Goal: Transaction & Acquisition: Purchase product/service

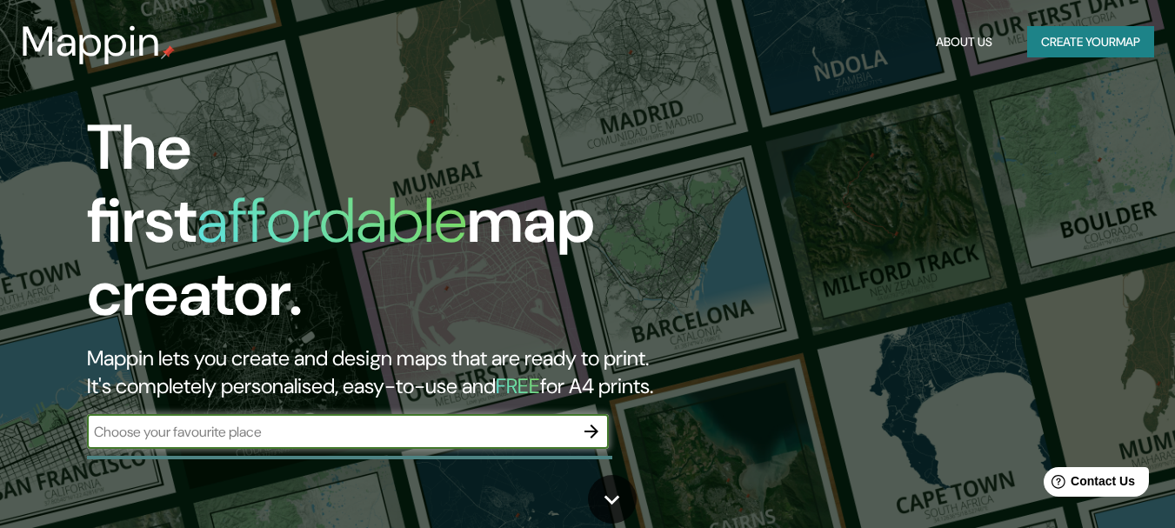
click at [360, 422] on input "text" at bounding box center [330, 432] width 487 height 20
click at [608, 415] on button "button" at bounding box center [591, 431] width 35 height 35
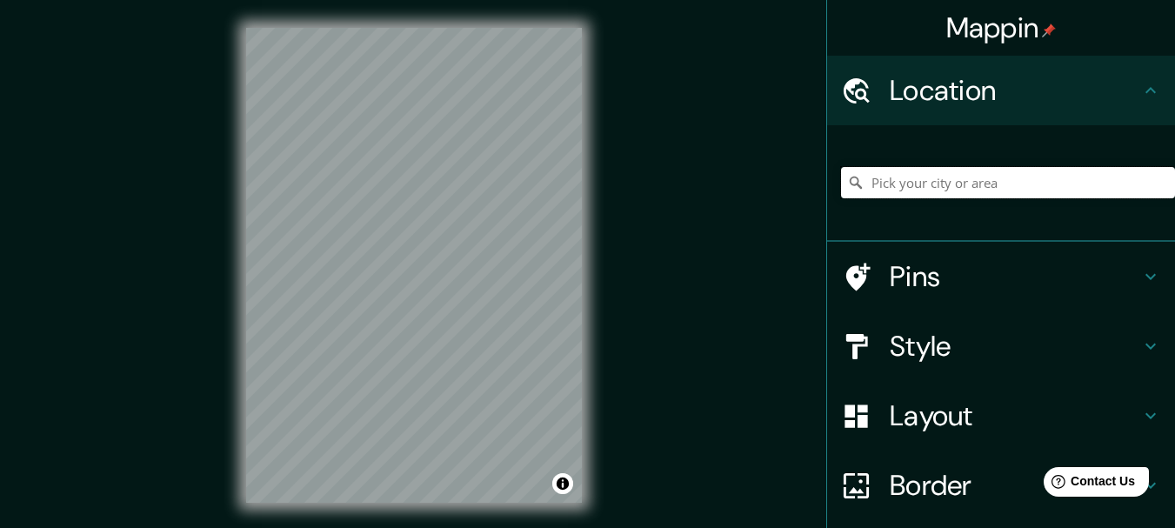
click at [922, 185] on input "Pick your city or area" at bounding box center [1008, 182] width 334 height 31
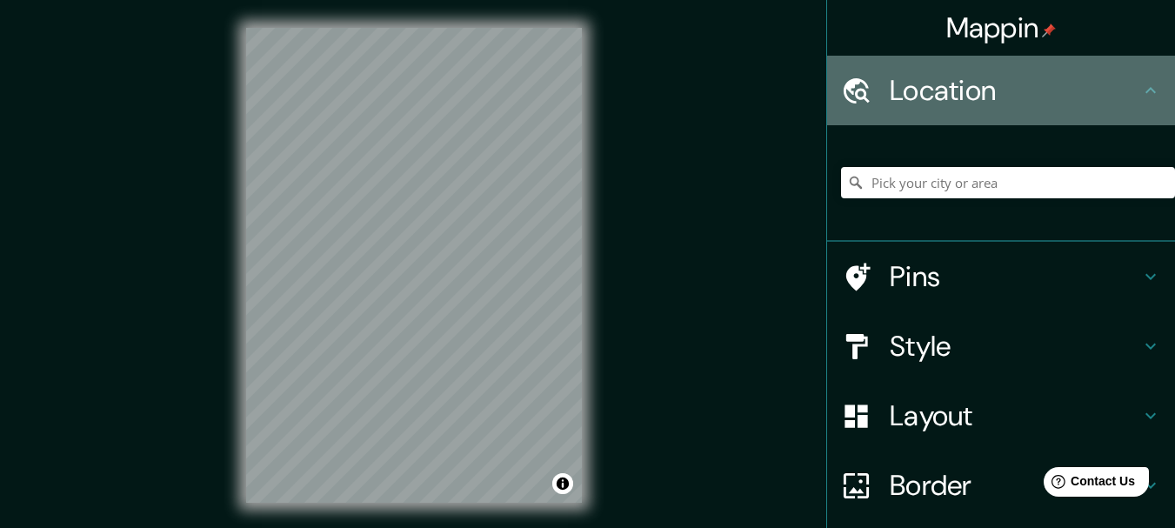
click at [976, 110] on div "Location" at bounding box center [1001, 91] width 348 height 70
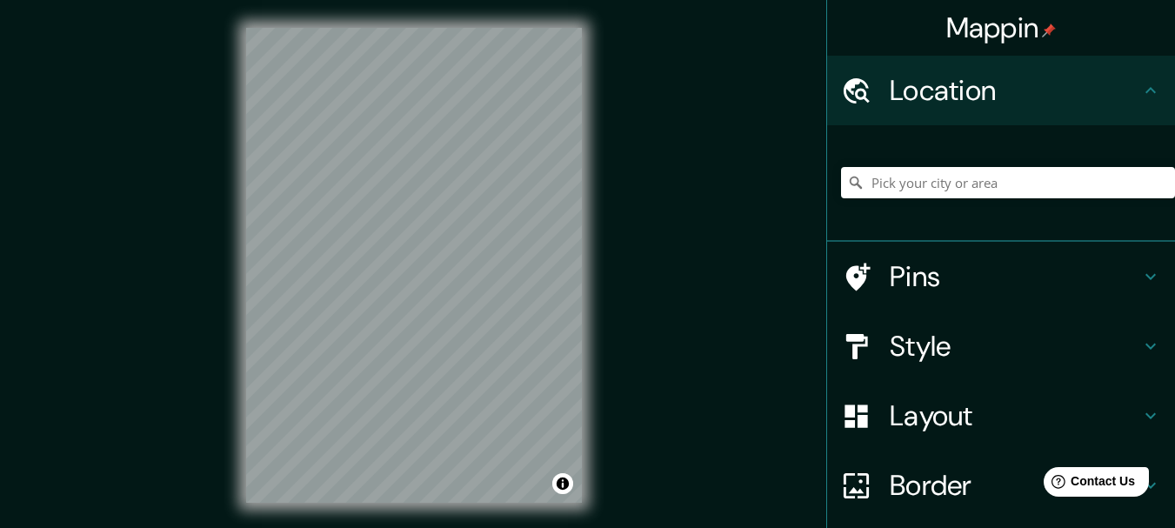
click at [976, 111] on div "Location" at bounding box center [1001, 91] width 348 height 70
click at [820, 223] on div "Mappin Location Pins Style Layout Border Choose a border. Hint : you can make l…" at bounding box center [587, 279] width 1175 height 558
click at [207, 317] on div "Mappin Location Pins Style Layout Border Choose a border. Hint : you can make l…" at bounding box center [587, 279] width 1175 height 558
click at [705, 0] on html "Mappin Location Pins Style Layout Border Choose a border. Hint : you can make l…" at bounding box center [587, 264] width 1175 height 528
click at [772, 0] on html "Mappin Location Pins Style Layout Border Choose a border. Hint : you can make l…" at bounding box center [587, 264] width 1175 height 528
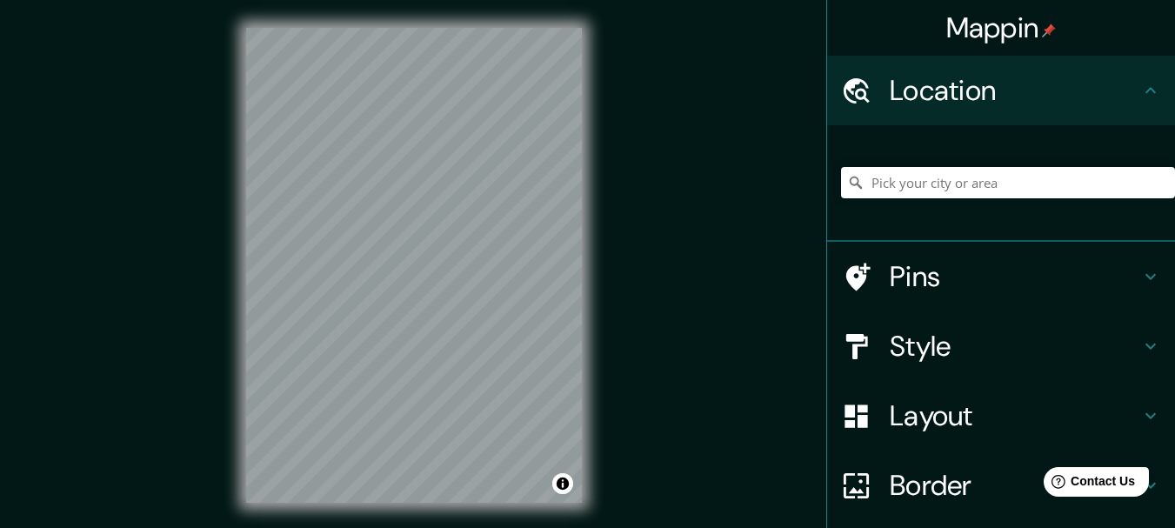
click at [787, 52] on div "Mappin Location Pins Style Layout Border Choose a border. Hint : you can make l…" at bounding box center [587, 279] width 1175 height 558
click at [869, 98] on div at bounding box center [865, 91] width 49 height 30
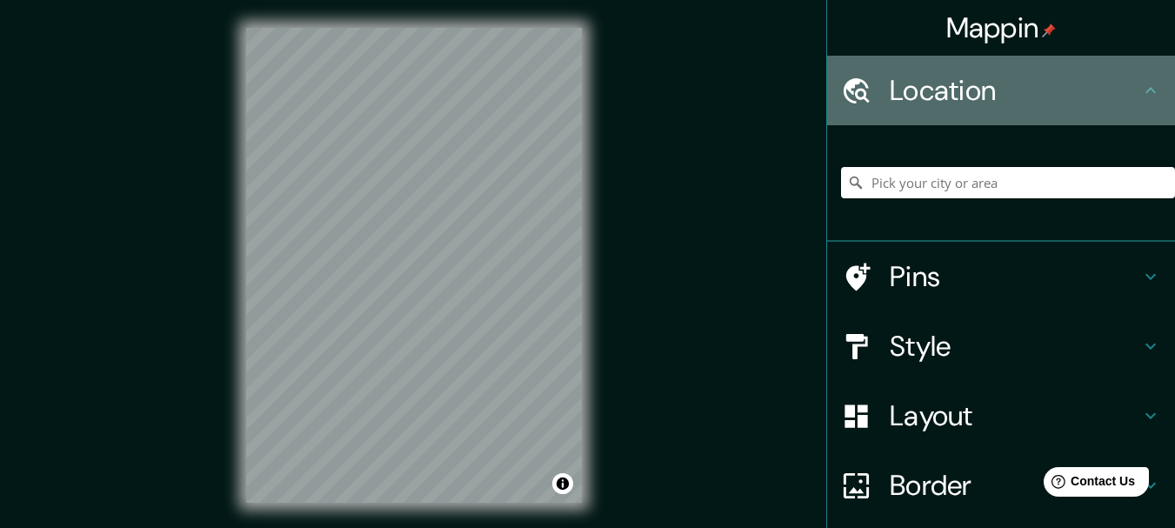
click at [1018, 76] on h4 "Location" at bounding box center [1015, 90] width 250 height 35
drag, startPoint x: 1018, startPoint y: 76, endPoint x: 1037, endPoint y: 133, distance: 60.5
click at [1037, 133] on ul "Location Pins Style Layout Border Choose a border. Hint : you can make layers o…" at bounding box center [1001, 361] width 348 height 610
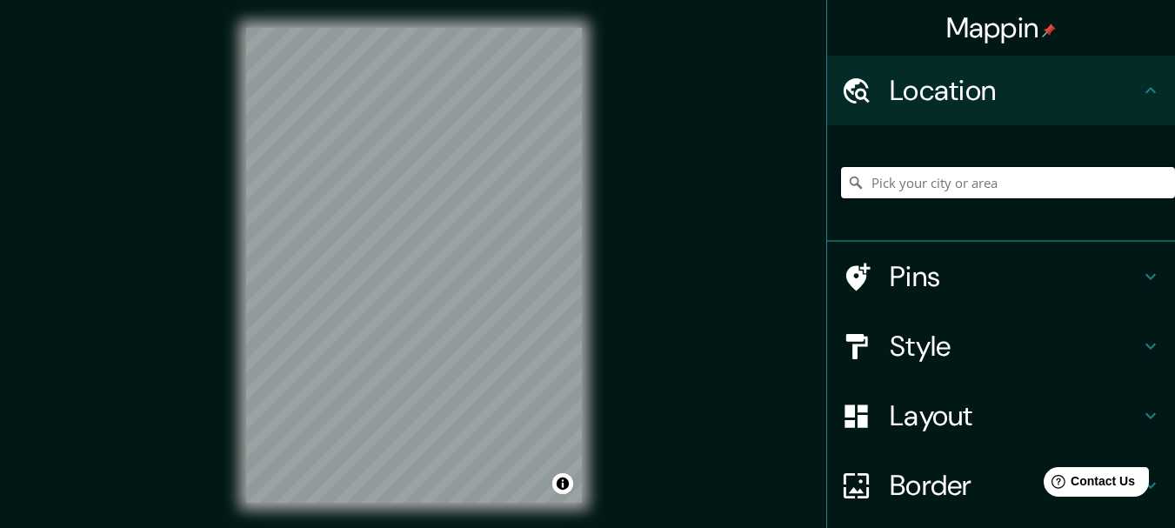
click at [1025, 176] on input "Pick your city or area" at bounding box center [1008, 182] width 334 height 31
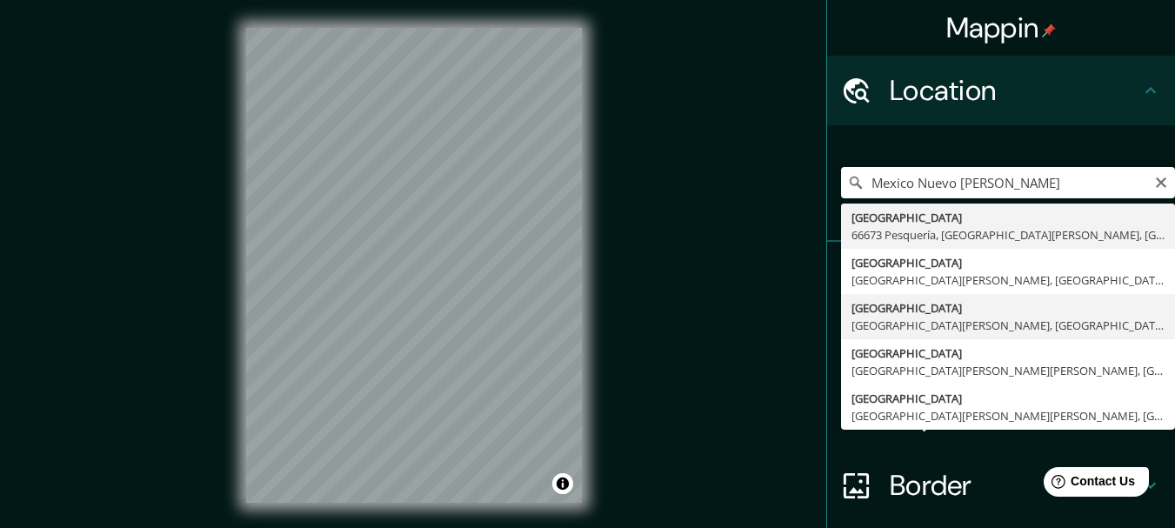
type input "México, 67167 Guadalupe, Nuevo León, México"
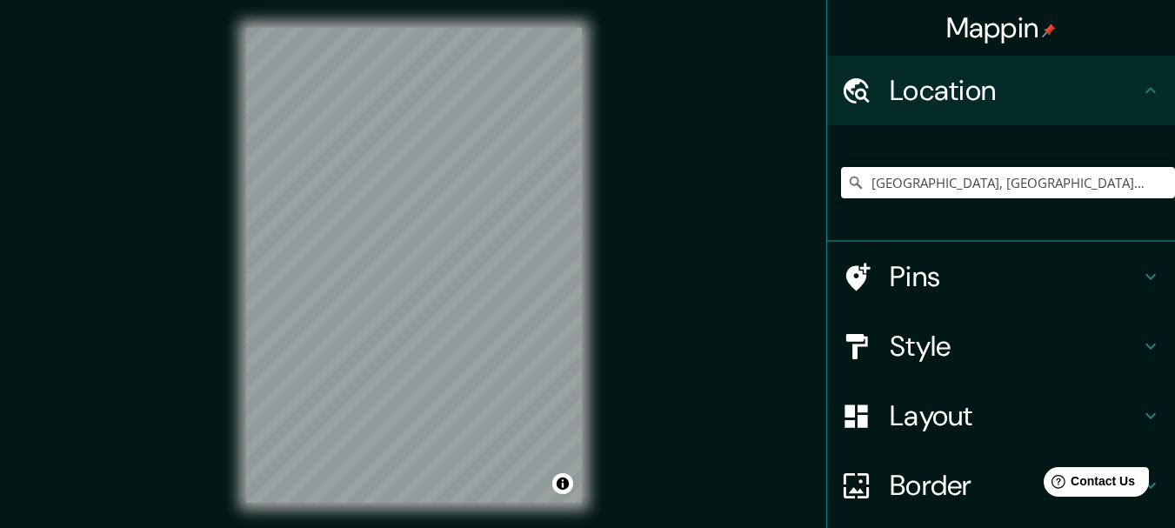
click at [687, 310] on div "Mappin Location México, 67167 Guadalupe, Nuevo León, México Pins Style Layout B…" at bounding box center [587, 279] width 1175 height 558
drag, startPoint x: 515, startPoint y: 235, endPoint x: 473, endPoint y: 261, distance: 49.2
click at [473, 261] on div at bounding box center [480, 255] width 14 height 14
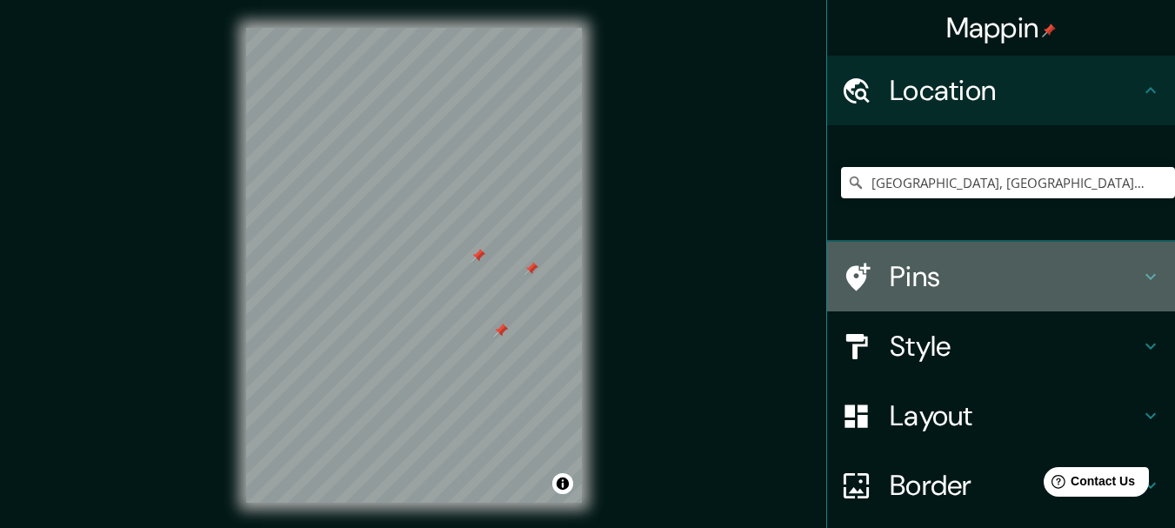
click at [854, 270] on icon at bounding box center [856, 277] width 30 height 30
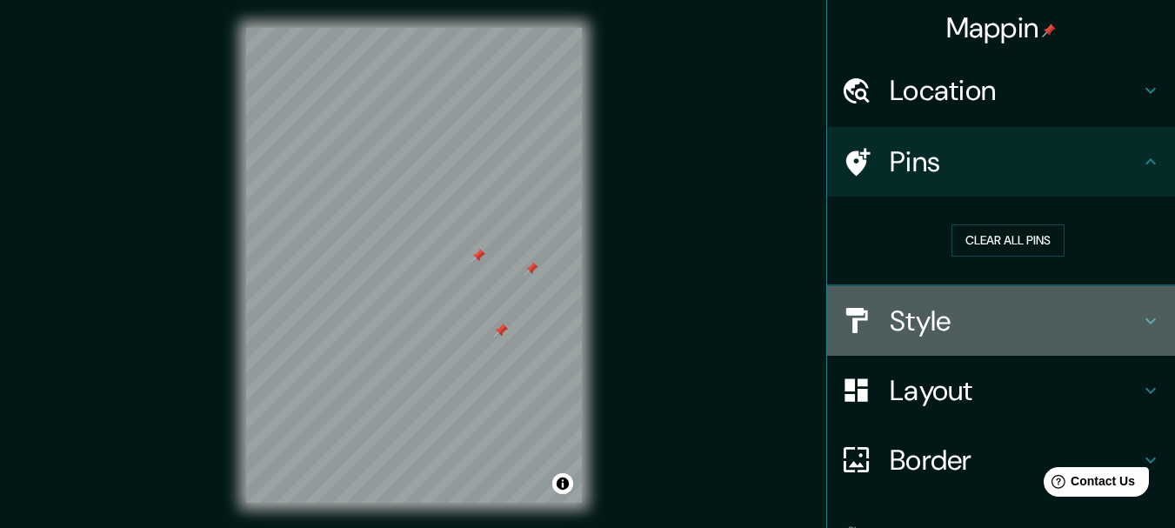
click at [950, 315] on h4 "Style" at bounding box center [1015, 320] width 250 height 35
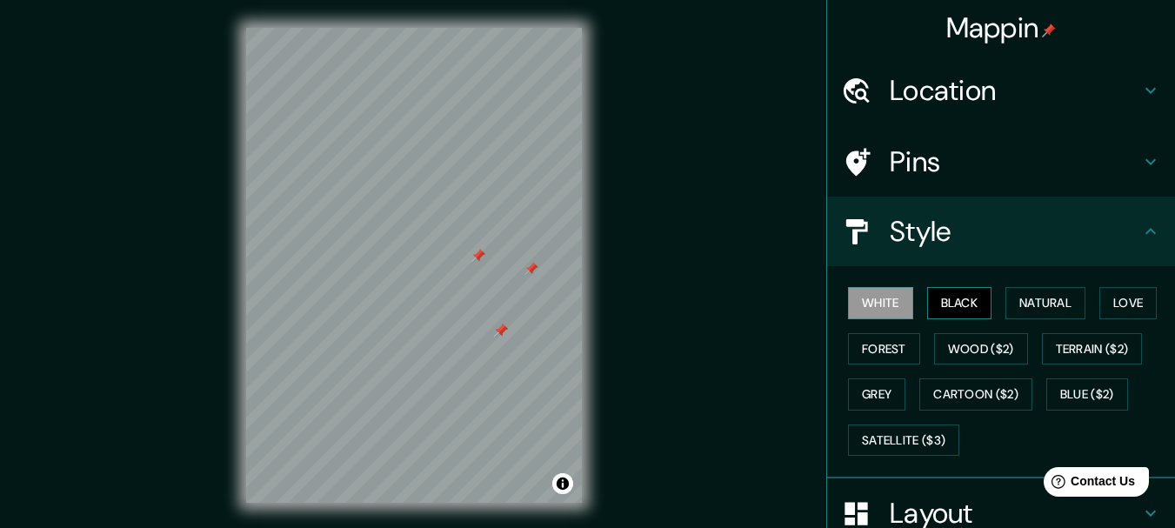
click at [952, 299] on button "Black" at bounding box center [959, 303] width 65 height 32
click at [1043, 303] on button "Natural" at bounding box center [1045, 303] width 80 height 32
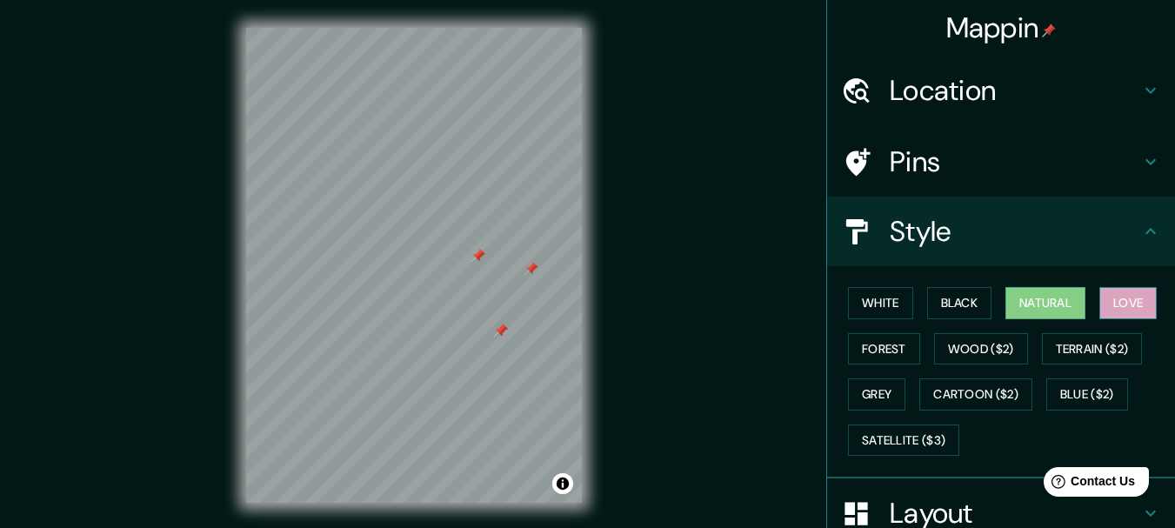
click at [1103, 303] on button "Love" at bounding box center [1127, 303] width 57 height 32
click at [1099, 303] on button "Love" at bounding box center [1127, 303] width 57 height 32
click at [870, 357] on button "Forest" at bounding box center [884, 349] width 72 height 32
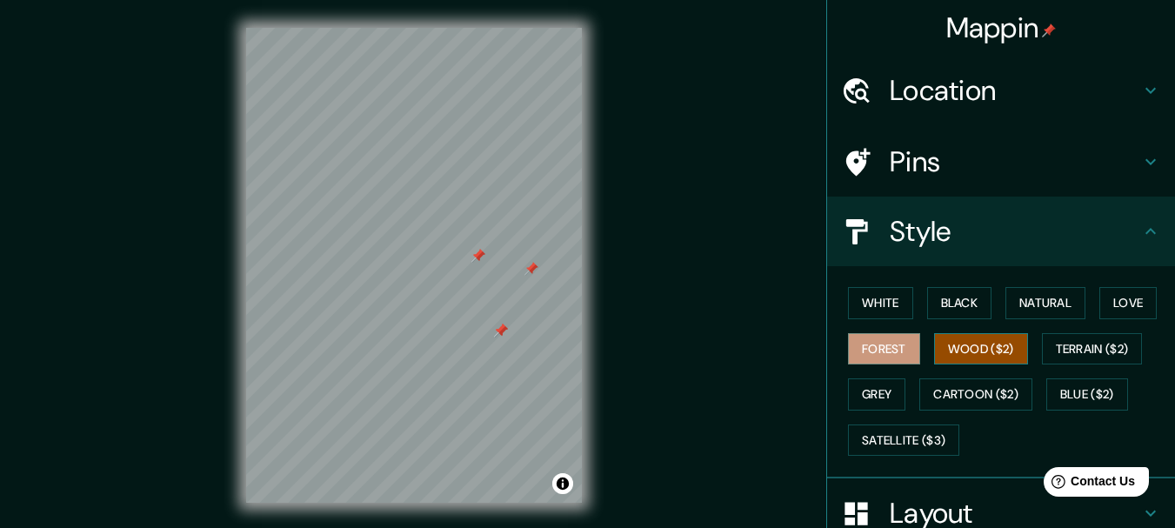
click at [970, 344] on button "Wood ($2)" at bounding box center [981, 349] width 94 height 32
drag, startPoint x: 463, startPoint y: 423, endPoint x: 451, endPoint y: 437, distance: 17.9
click at [461, 424] on div at bounding box center [468, 417] width 14 height 14
click at [1030, 344] on div "White Black Natural Love Forest Wood ($2) Terrain ($2) Grey Cartoon ($2) Blue (…" at bounding box center [1008, 371] width 334 height 183
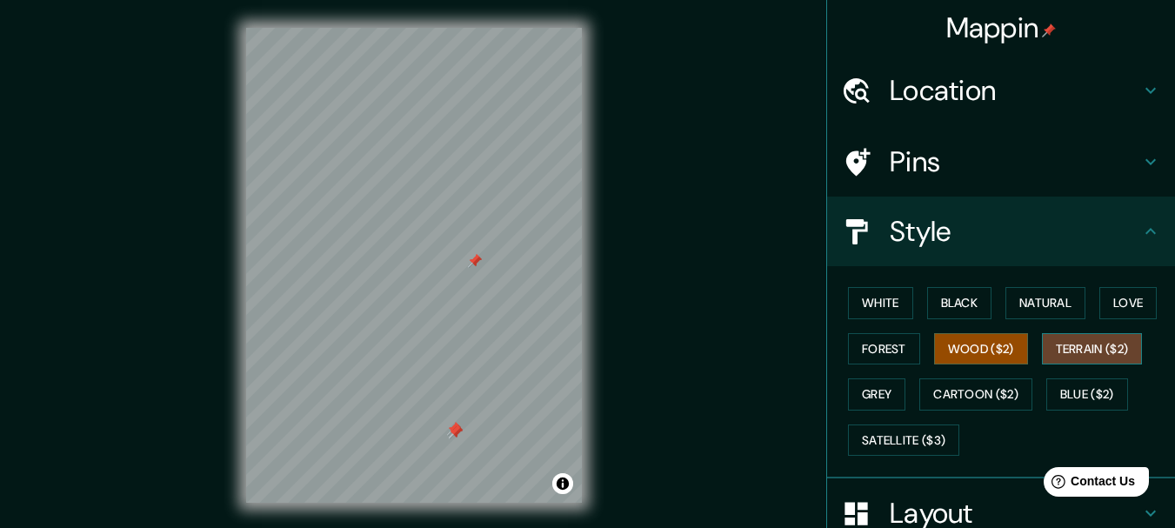
click at [1045, 350] on button "Terrain ($2)" at bounding box center [1092, 349] width 101 height 32
click at [981, 350] on button "Wood ($2)" at bounding box center [981, 349] width 94 height 32
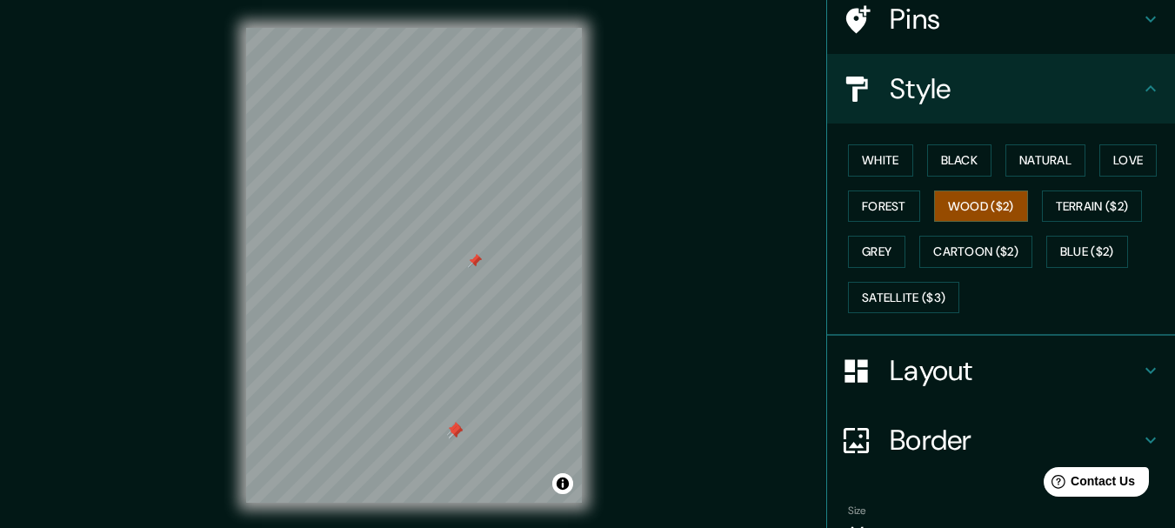
scroll to position [184, 0]
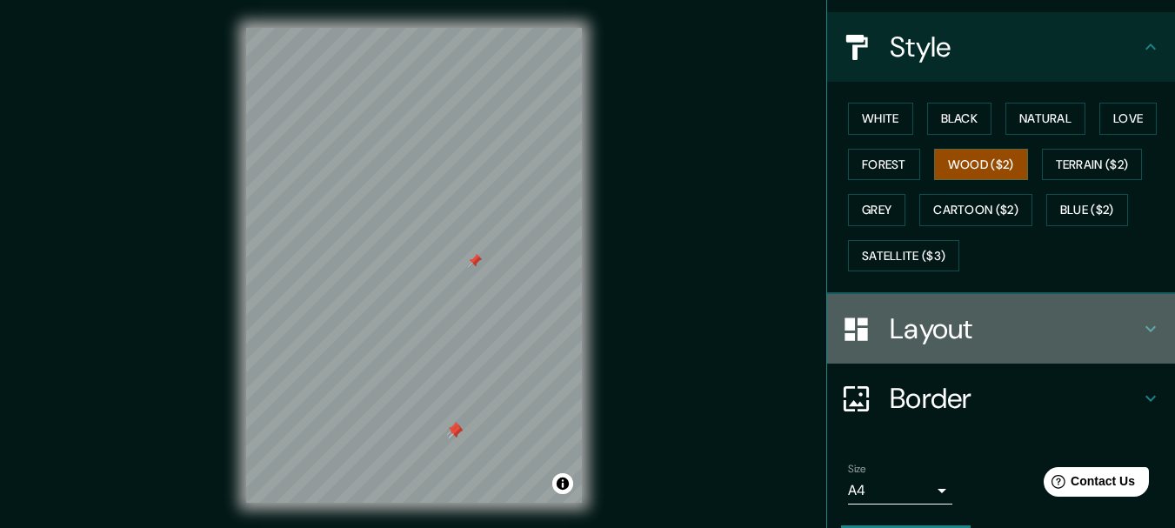
click at [1126, 342] on h4 "Layout" at bounding box center [1015, 328] width 250 height 35
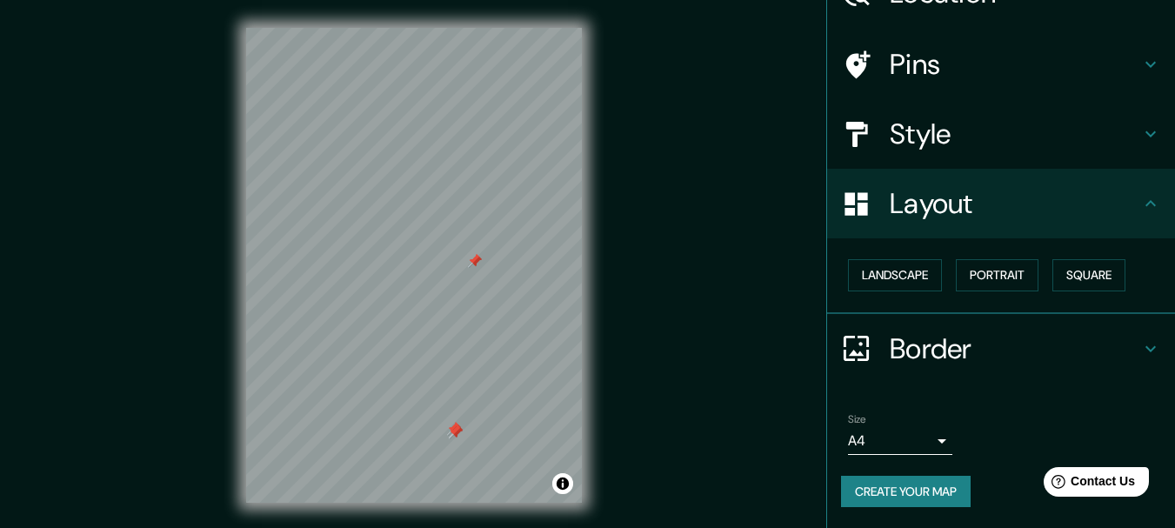
scroll to position [97, 0]
click at [905, 266] on button "Landscape" at bounding box center [895, 275] width 94 height 32
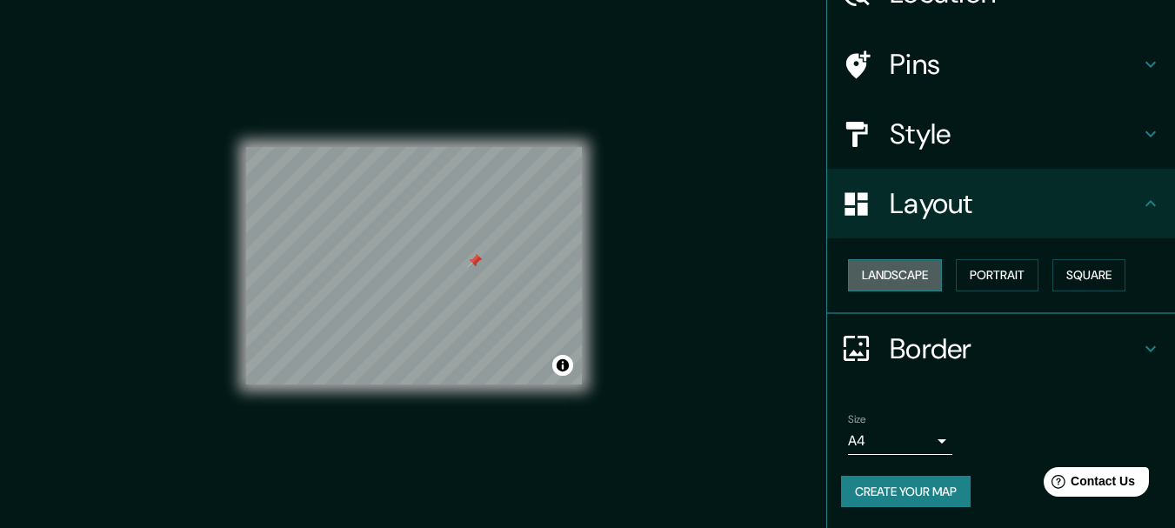
click at [905, 266] on button "Landscape" at bounding box center [895, 275] width 94 height 32
click at [956, 277] on button "Portrait" at bounding box center [997, 275] width 83 height 32
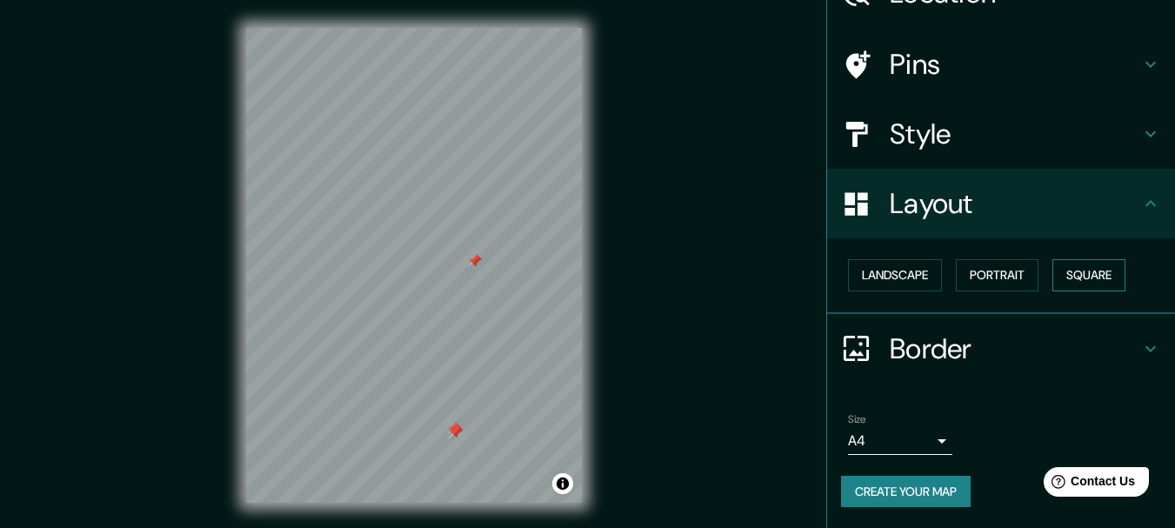
click at [1060, 277] on button "Square" at bounding box center [1088, 275] width 73 height 32
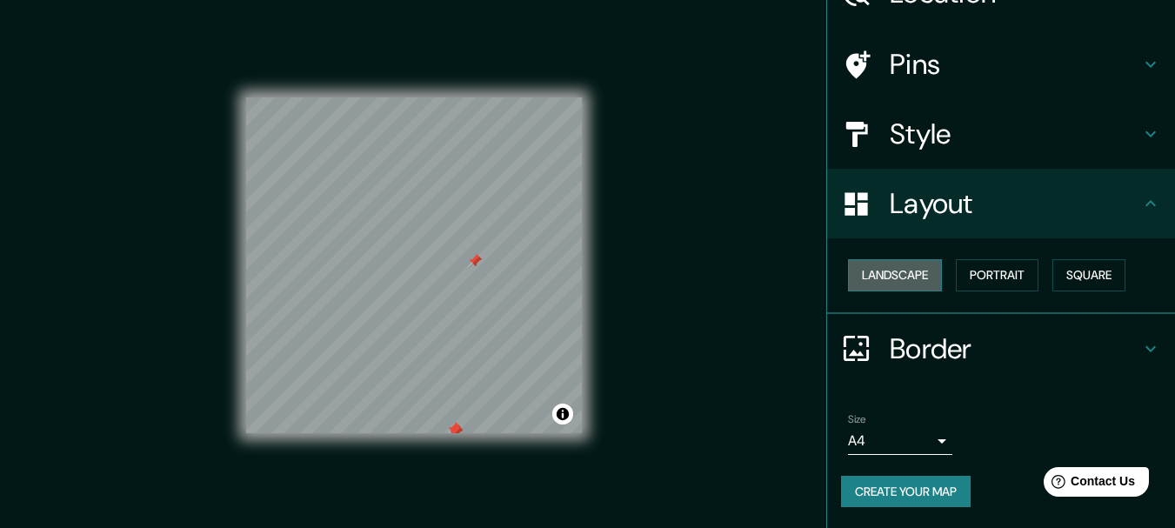
click at [910, 275] on button "Landscape" at bounding box center [895, 275] width 94 height 32
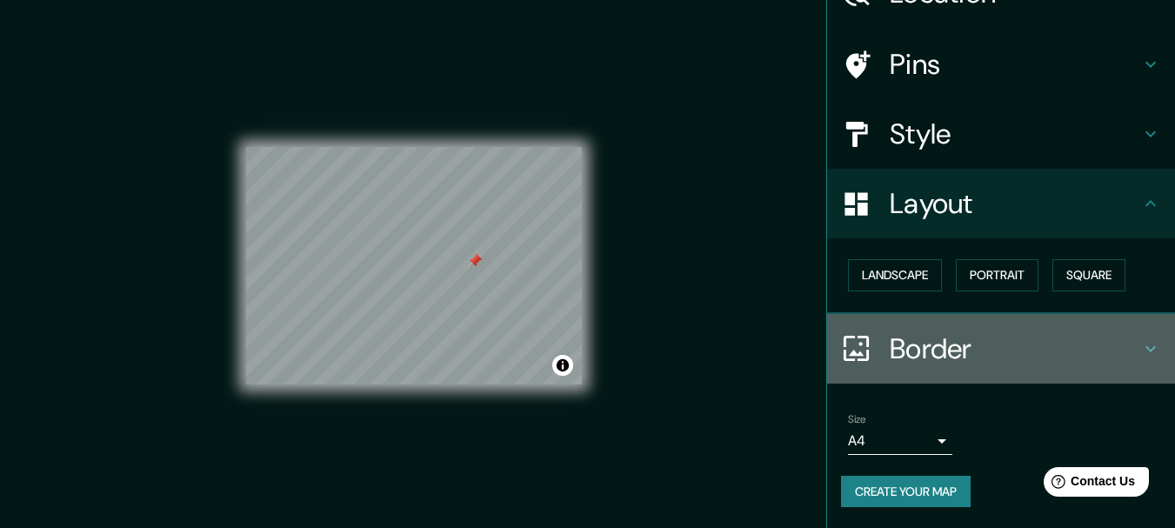
click at [1000, 331] on h4 "Border" at bounding box center [1015, 348] width 250 height 35
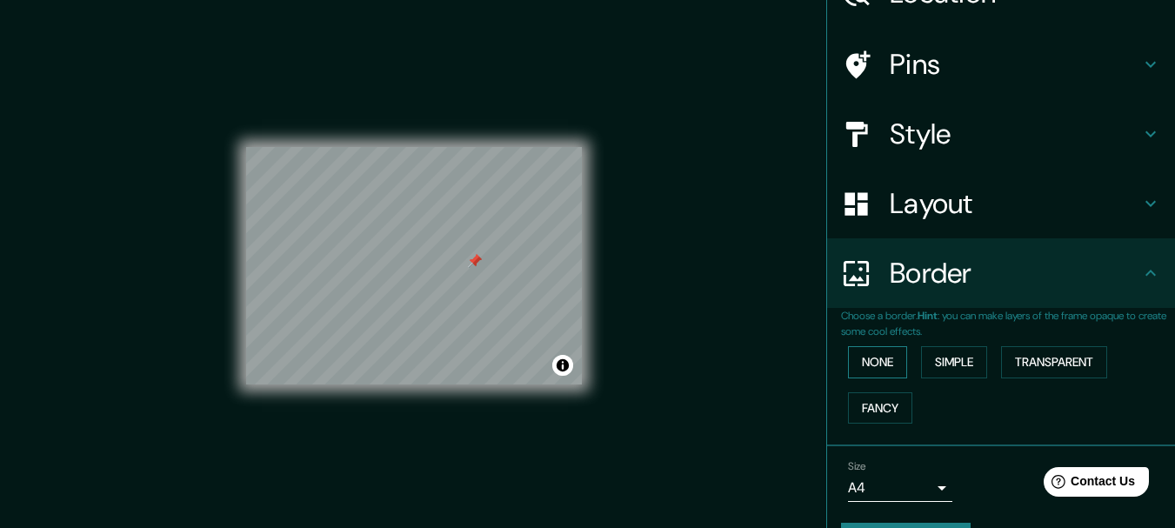
click at [853, 374] on button "None" at bounding box center [877, 362] width 59 height 32
click at [879, 370] on button "None" at bounding box center [877, 362] width 59 height 32
click at [945, 282] on h4 "Border" at bounding box center [1015, 273] width 250 height 35
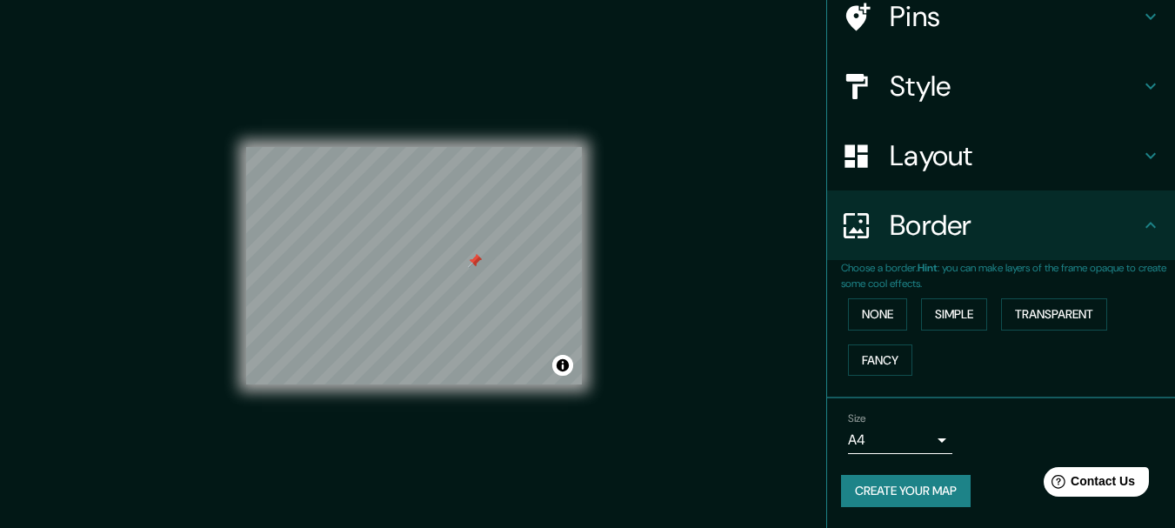
click at [840, 447] on body "Mappin Location México, 67167 Guadalupe, Nuevo León, México Pins Style Layout B…" at bounding box center [587, 264] width 1175 height 528
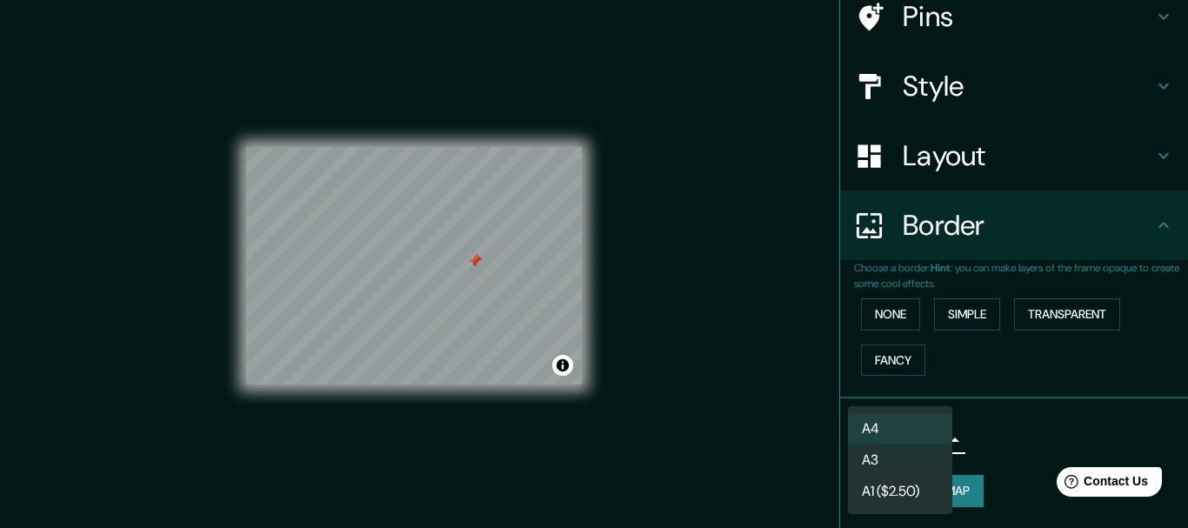
click at [869, 463] on li "A3" at bounding box center [900, 459] width 104 height 31
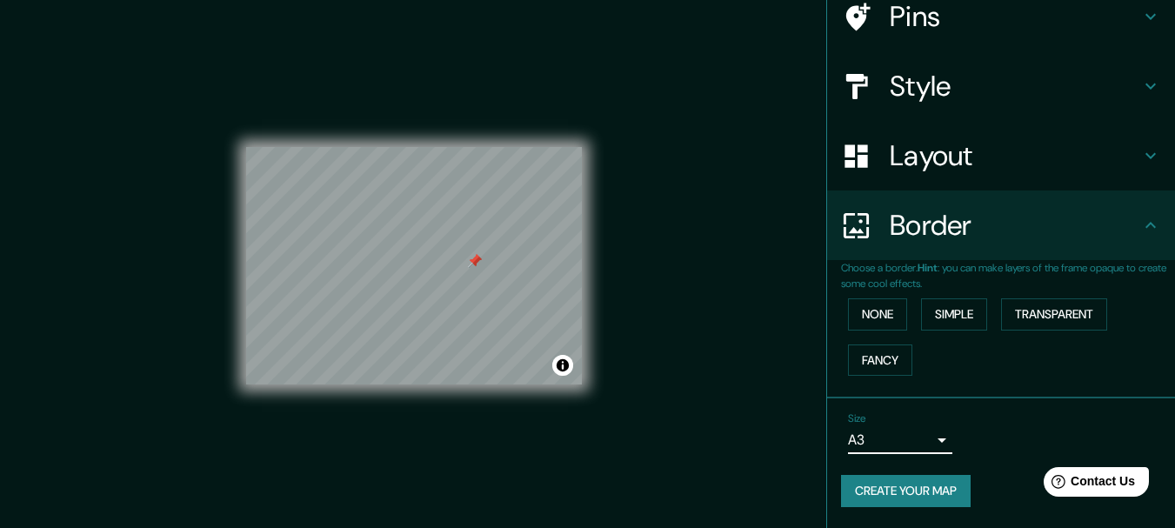
click at [870, 449] on body "Mappin Location México, 67167 Guadalupe, Nuevo León, México Pins Style Layout B…" at bounding box center [587, 264] width 1175 height 528
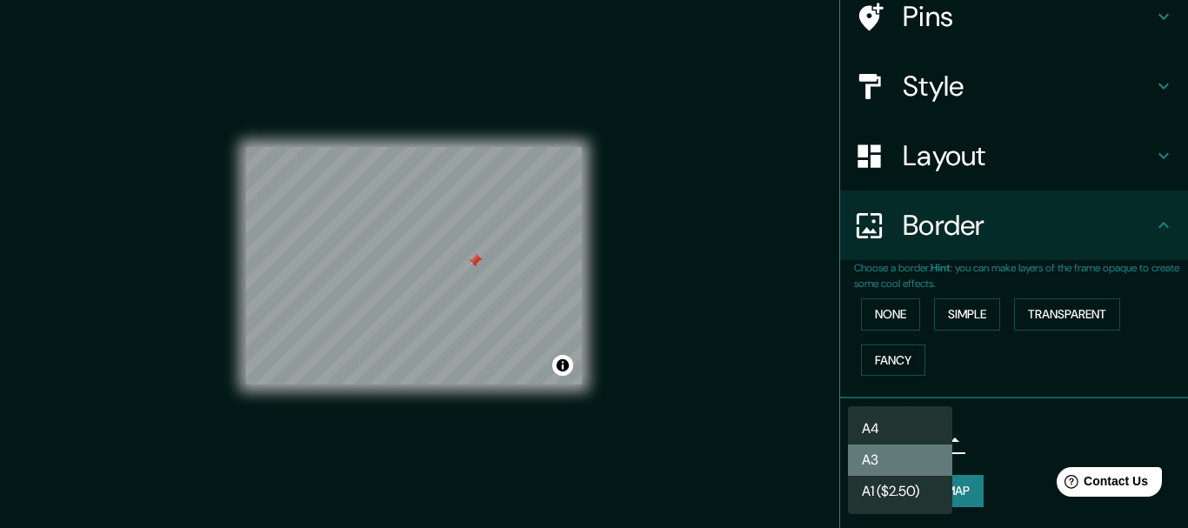
click at [870, 449] on li "A3" at bounding box center [900, 459] width 104 height 31
click at [885, 440] on body "Mappin Location México, 67167 Guadalupe, Nuevo León, México Pins Style Layout B…" at bounding box center [594, 264] width 1188 height 528
click at [886, 427] on li "A4" at bounding box center [900, 428] width 104 height 31
type input "single"
click at [957, 306] on div at bounding box center [594, 264] width 1188 height 528
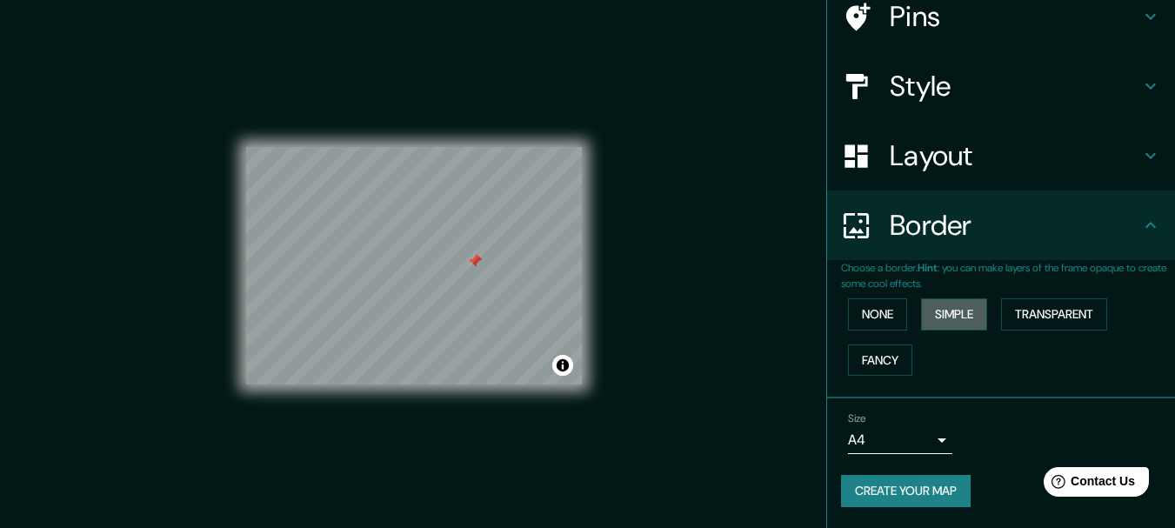
click at [957, 306] on button "Simple" at bounding box center [954, 314] width 66 height 32
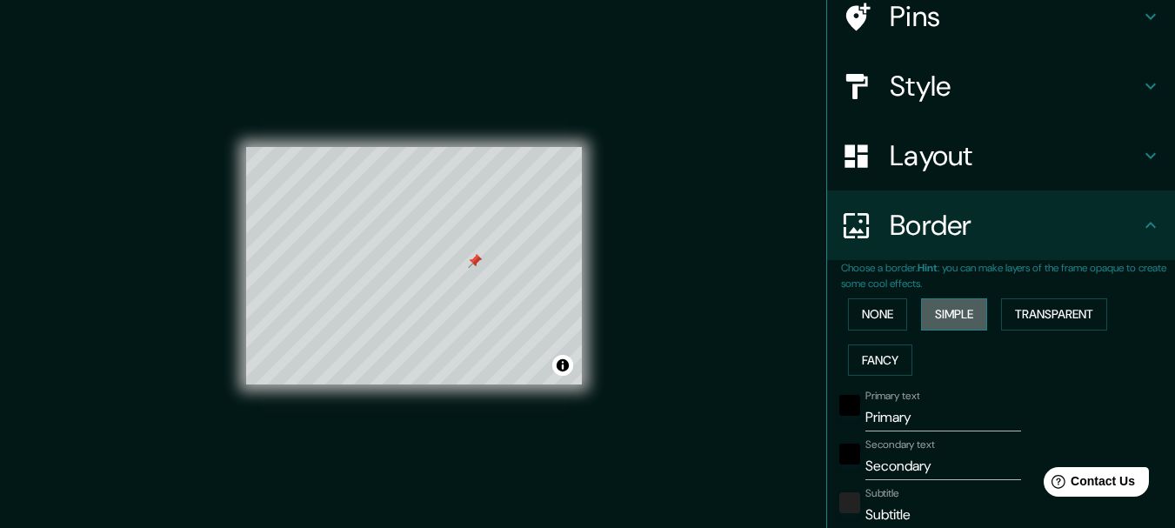
click at [957, 307] on button "Simple" at bounding box center [954, 314] width 66 height 32
type input "154"
type input "31"
click at [1030, 322] on button "Transparent" at bounding box center [1054, 314] width 106 height 32
click at [887, 317] on button "None" at bounding box center [877, 314] width 59 height 32
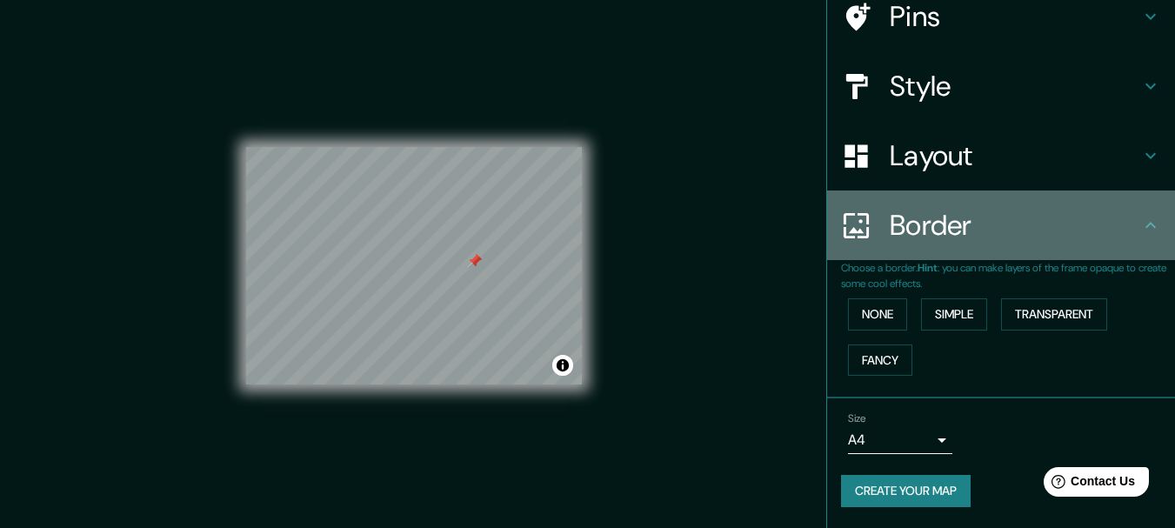
click at [934, 225] on h4 "Border" at bounding box center [1015, 225] width 250 height 35
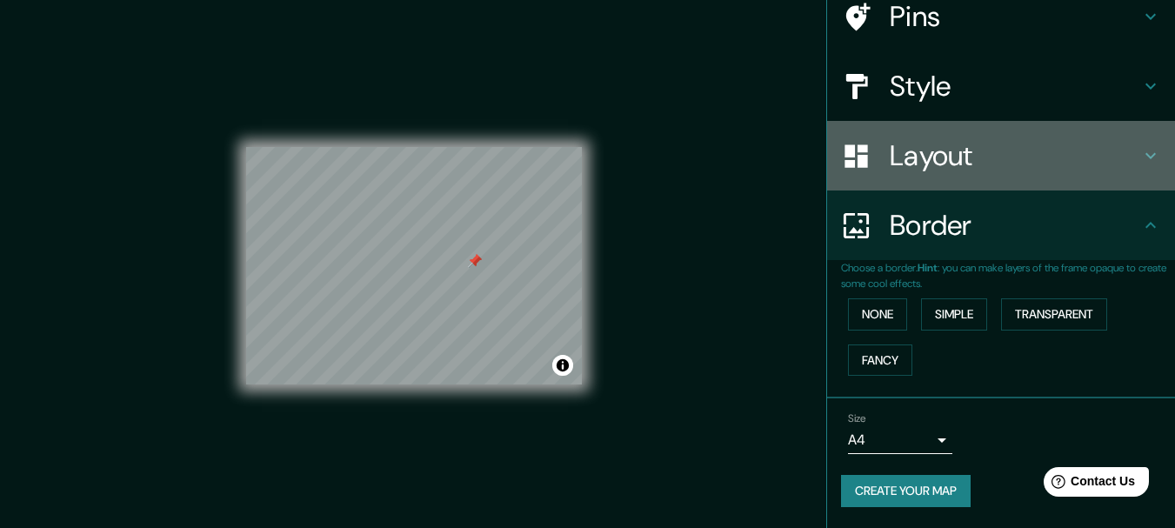
click at [950, 177] on div "Layout" at bounding box center [1001, 156] width 348 height 70
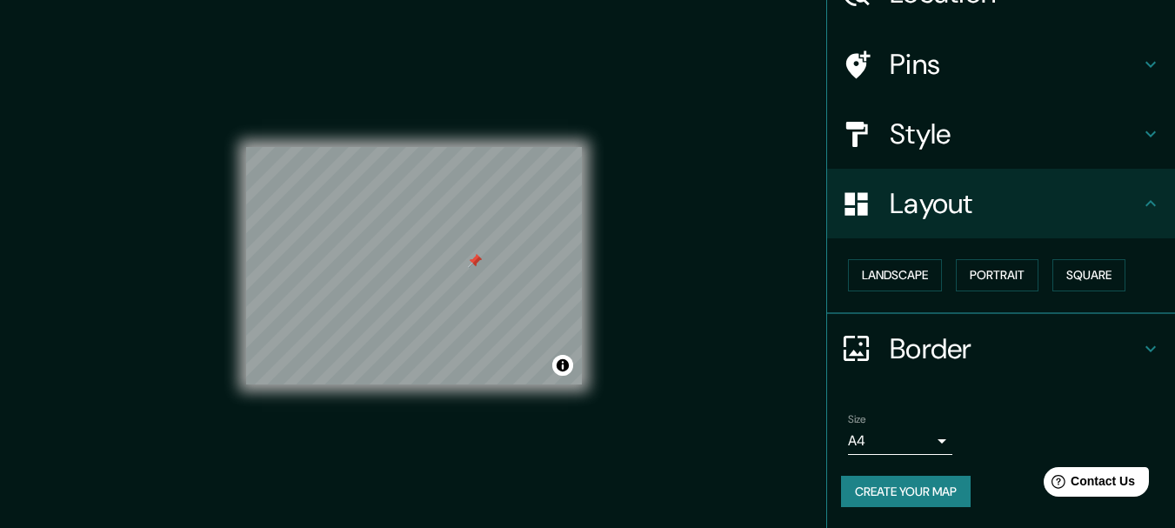
scroll to position [97, 0]
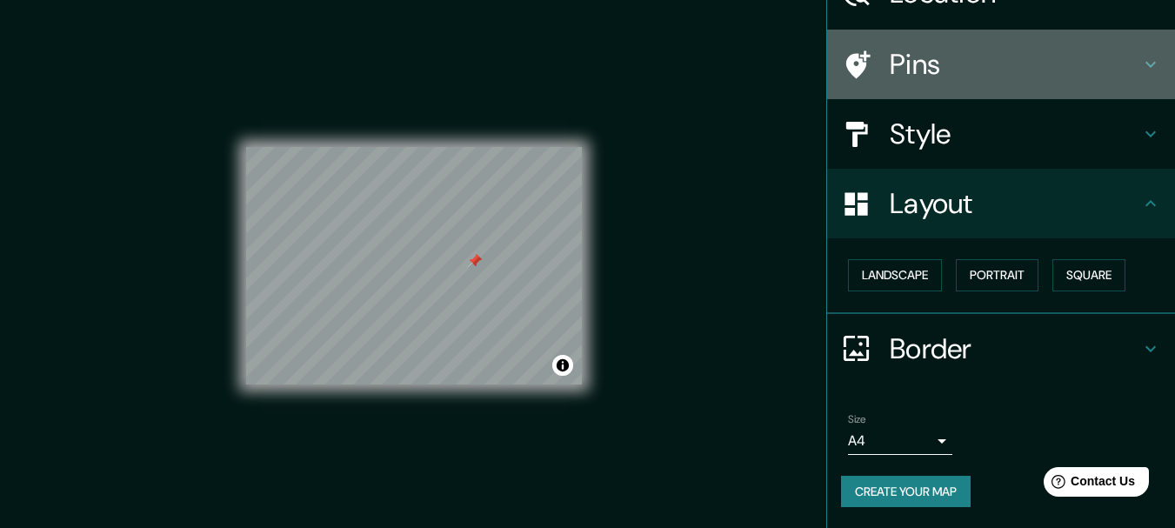
click at [957, 67] on h4 "Pins" at bounding box center [1015, 64] width 250 height 35
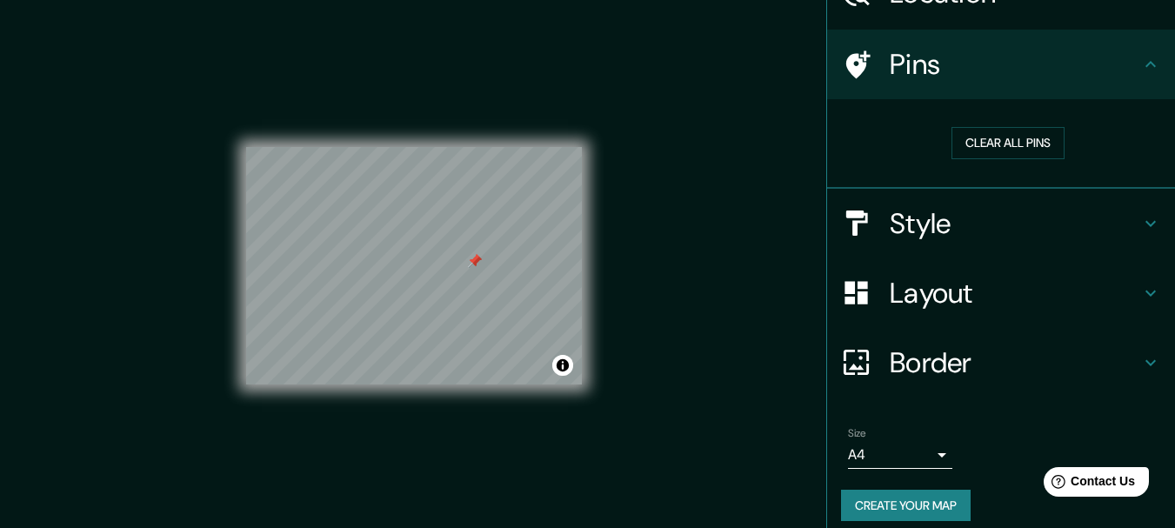
click at [957, 67] on h4 "Pins" at bounding box center [1015, 64] width 250 height 35
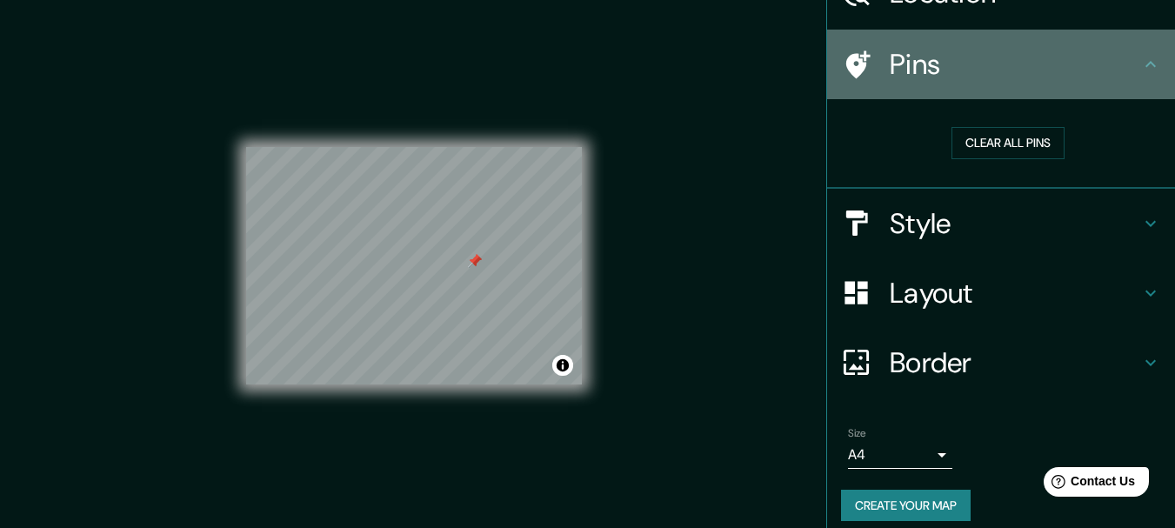
click at [1140, 64] on icon at bounding box center [1150, 64] width 21 height 21
click at [1099, 76] on h4 "Pins" at bounding box center [1015, 64] width 250 height 35
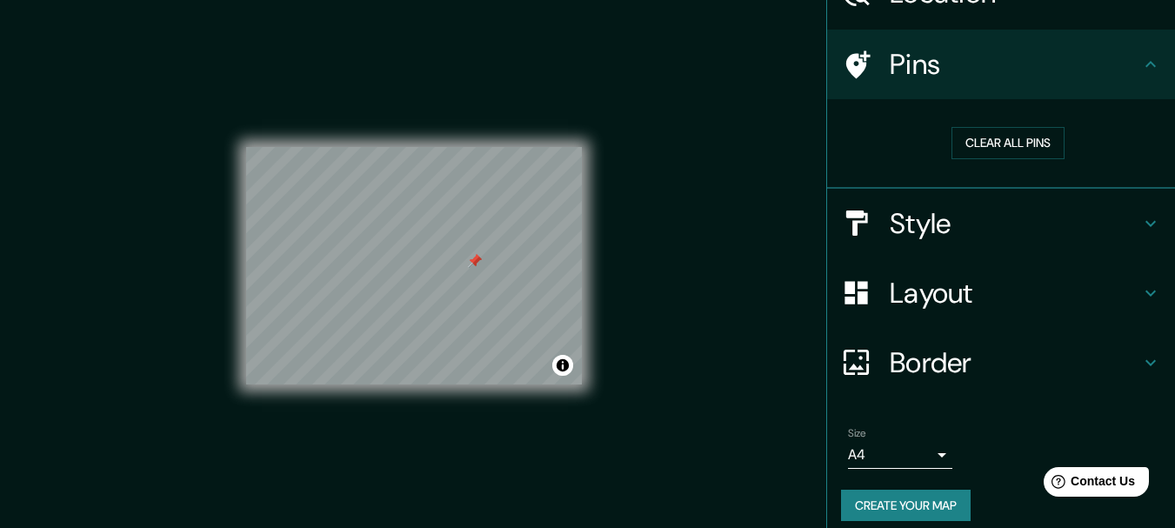
scroll to position [0, 0]
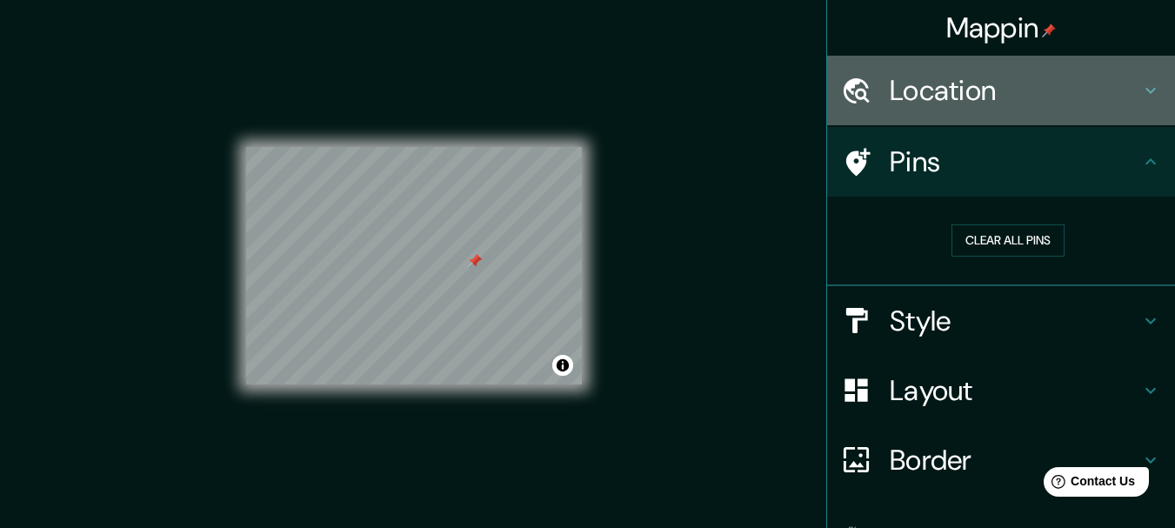
click at [1015, 87] on h4 "Location" at bounding box center [1015, 90] width 250 height 35
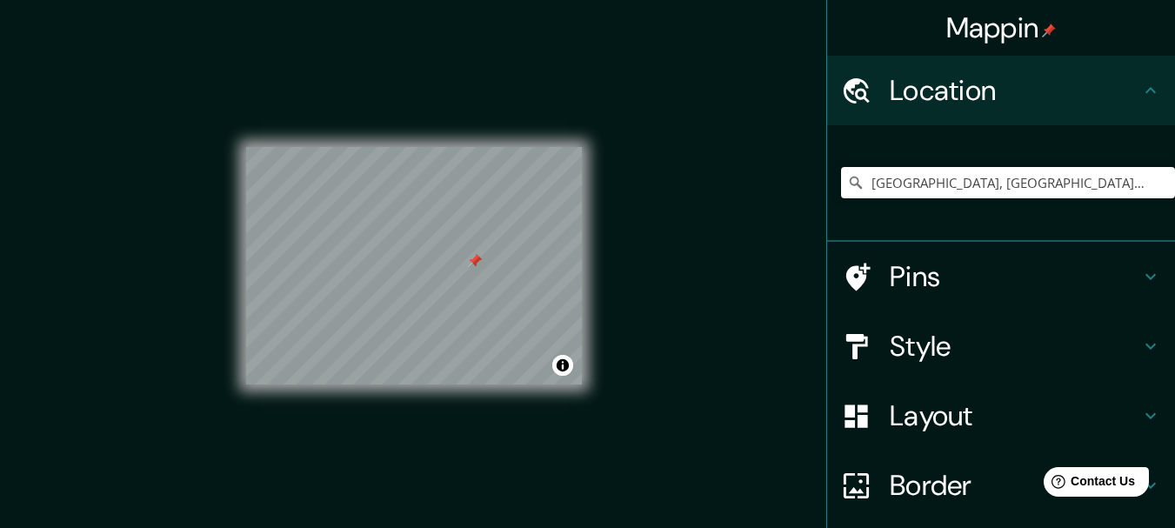
click at [1015, 87] on h4 "Location" at bounding box center [1015, 90] width 250 height 35
click at [407, 444] on div "© Mapbox © OpenStreetMap Improve this map" at bounding box center [414, 265] width 336 height 475
click at [939, 95] on h4 "Location" at bounding box center [1015, 90] width 250 height 35
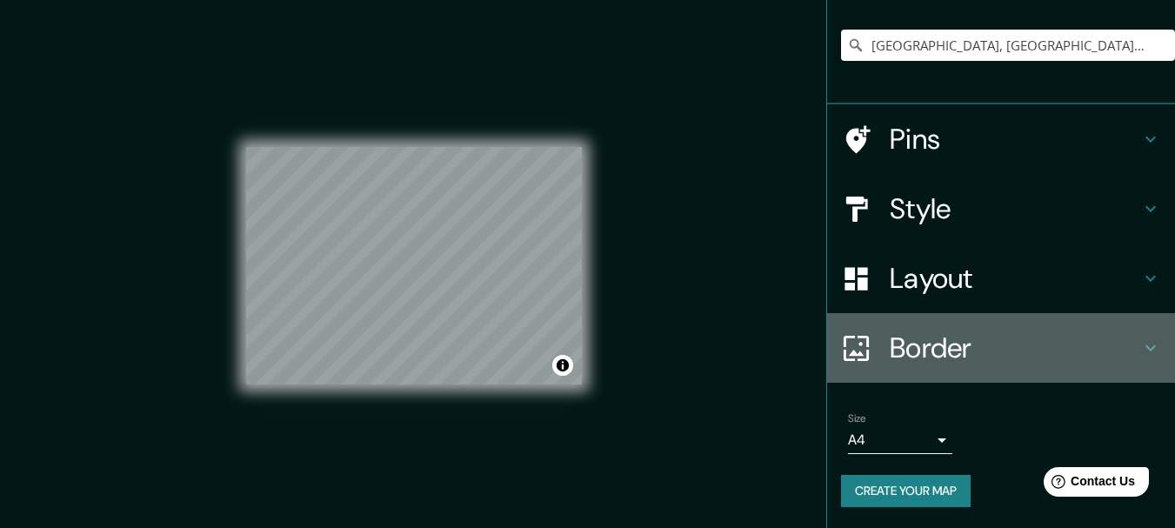
click at [1151, 316] on div "Border" at bounding box center [1001, 348] width 348 height 70
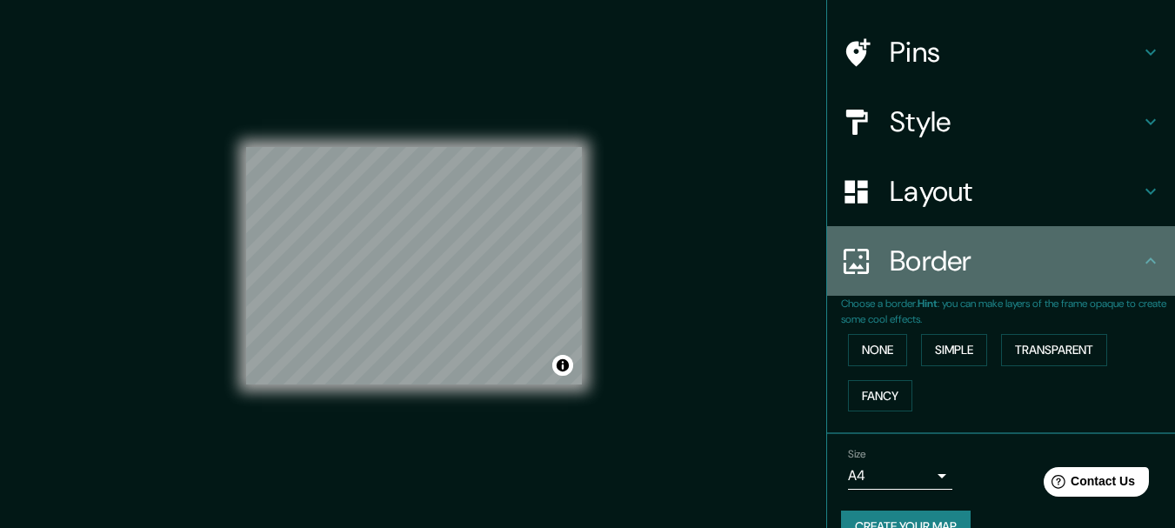
click at [1152, 293] on div "Border" at bounding box center [1001, 261] width 348 height 70
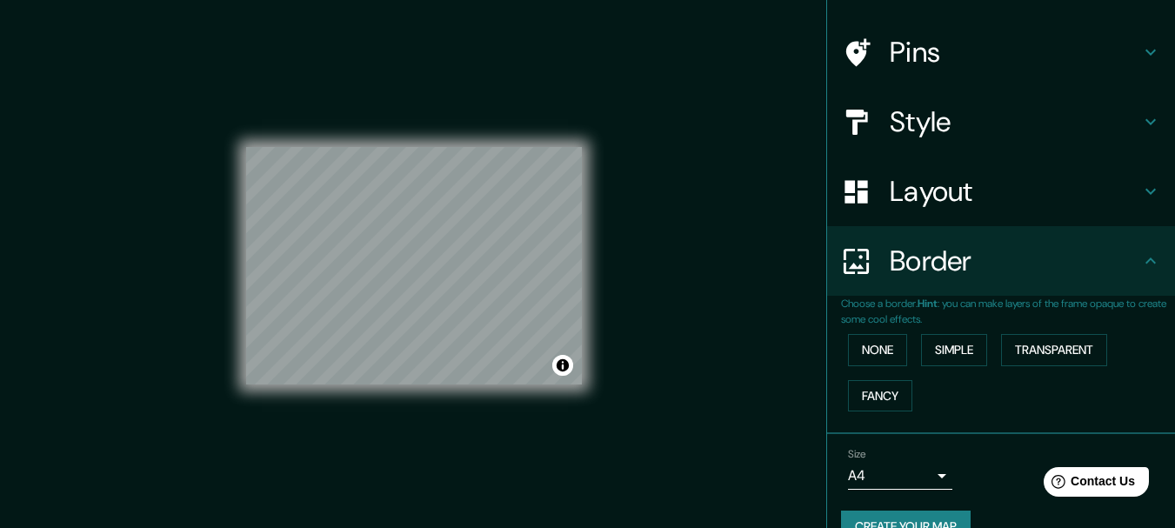
click at [901, 518] on button "Create your map" at bounding box center [906, 526] width 130 height 32
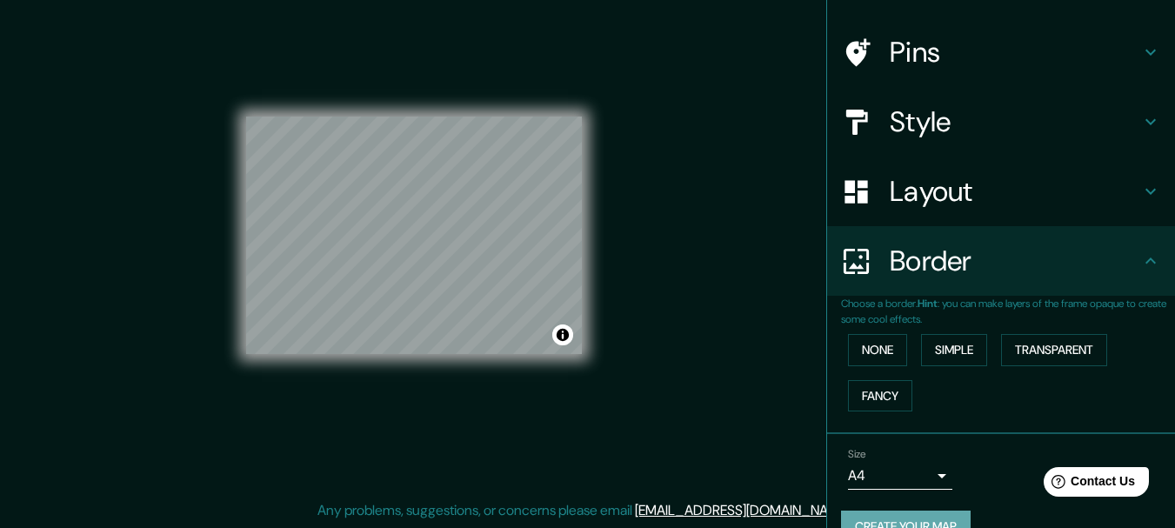
click at [862, 519] on button "Create your map" at bounding box center [906, 526] width 130 height 32
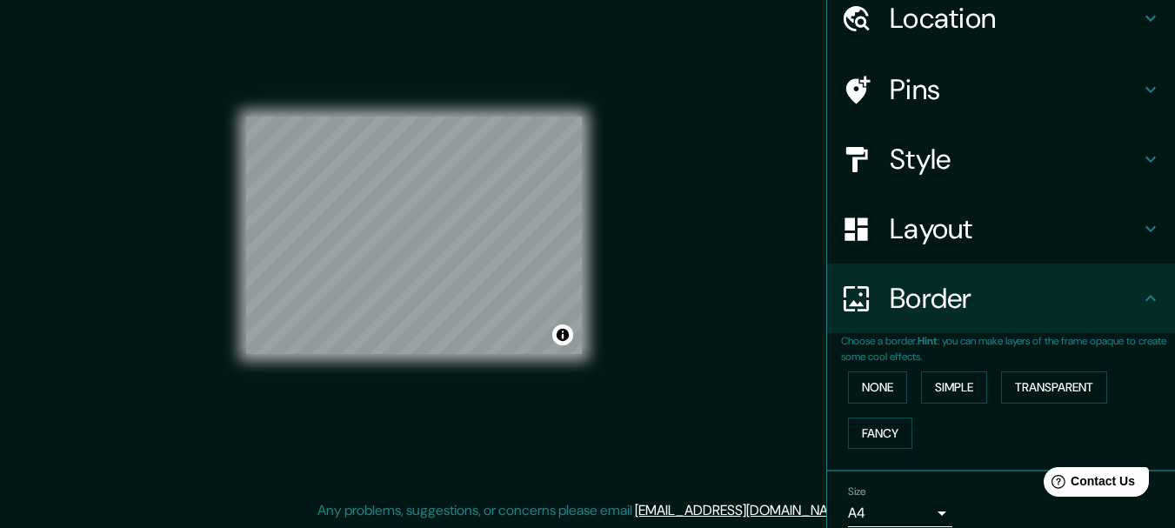
scroll to position [0, 0]
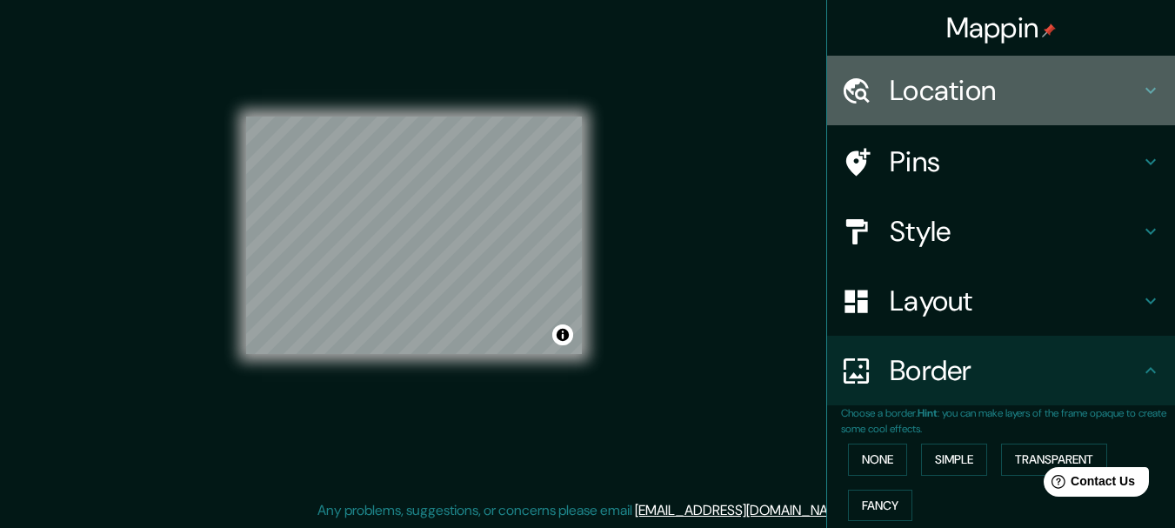
click at [1082, 103] on h4 "Location" at bounding box center [1015, 90] width 250 height 35
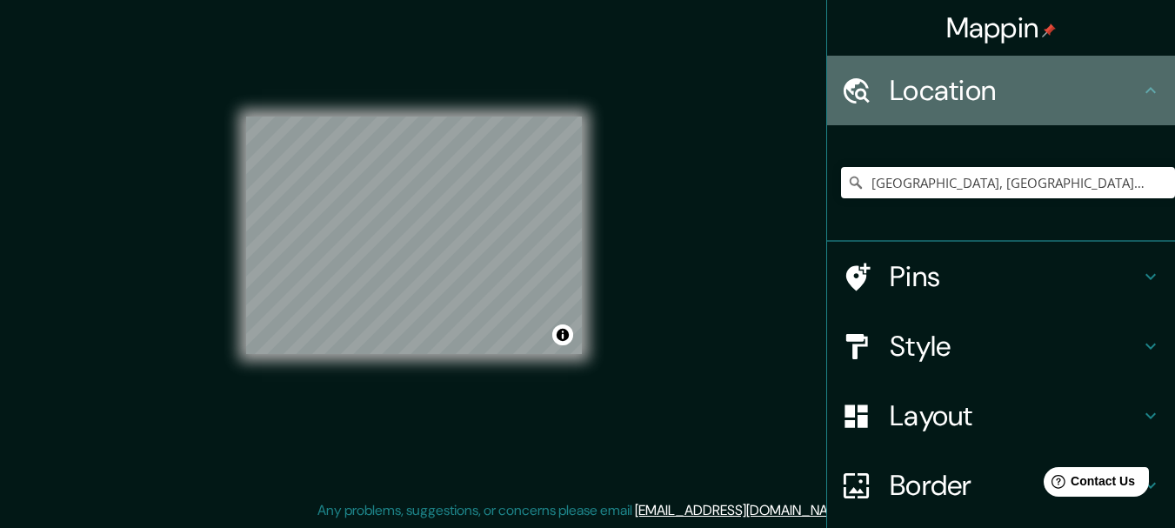
click at [1082, 103] on h4 "Location" at bounding box center [1015, 90] width 250 height 35
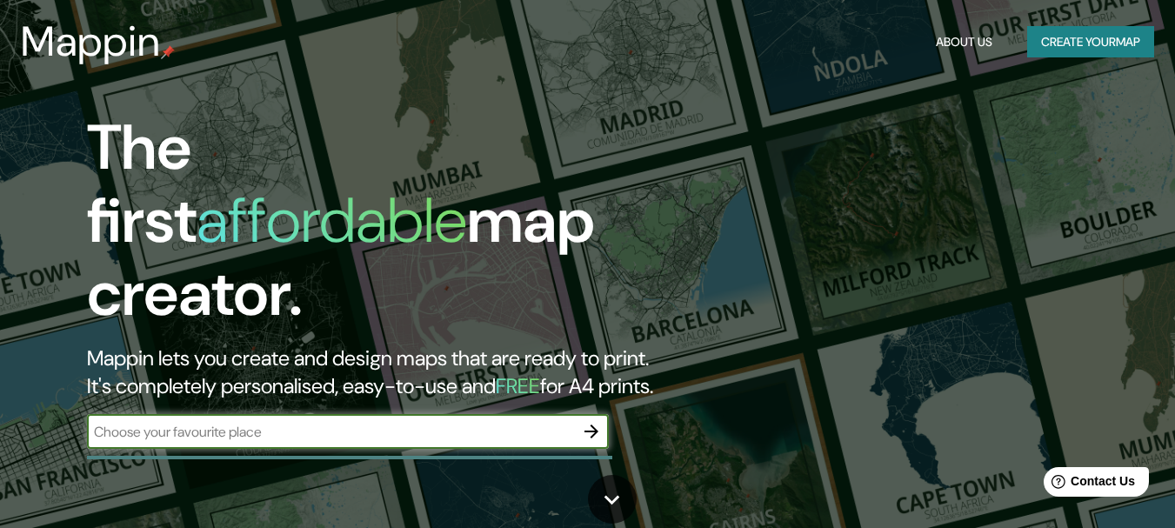
click at [1094, 33] on button "Create your map" at bounding box center [1090, 42] width 127 height 32
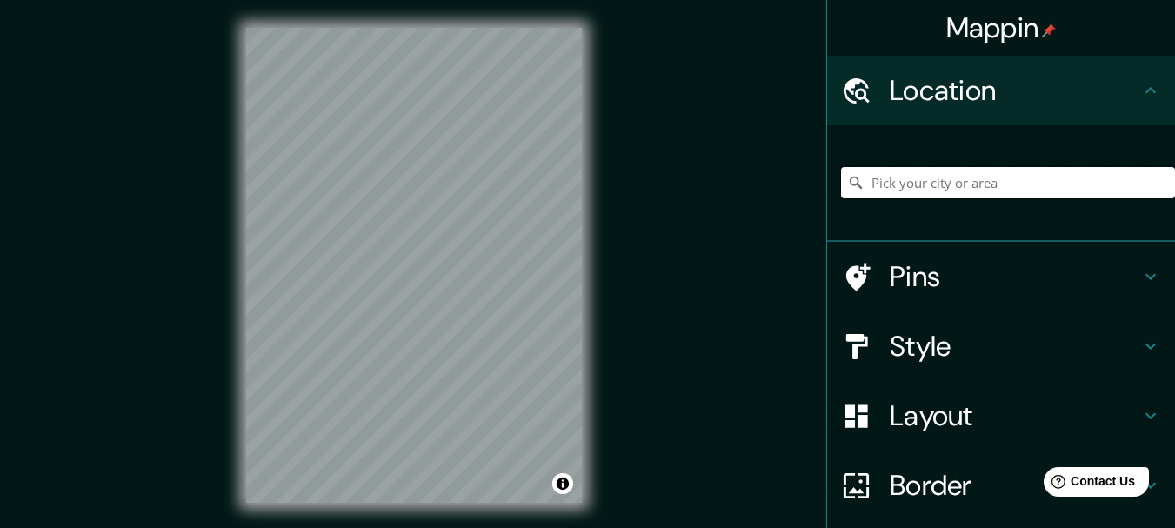
click at [962, 177] on input "Pick your city or area" at bounding box center [1008, 182] width 334 height 31
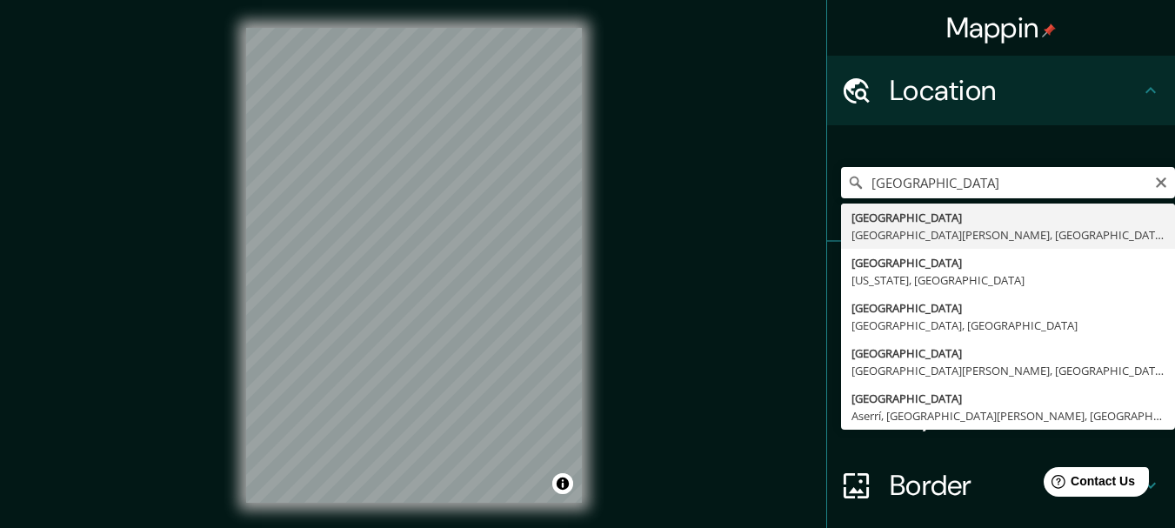
type input "[GEOGRAPHIC_DATA], [GEOGRAPHIC_DATA][PERSON_NAME], [GEOGRAPHIC_DATA]"
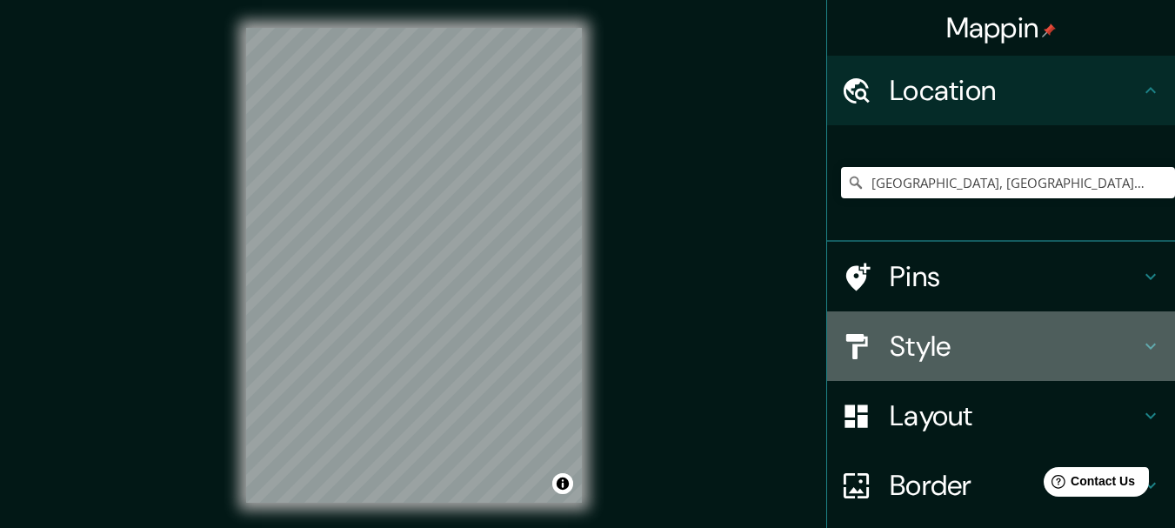
click at [975, 337] on h4 "Style" at bounding box center [1015, 346] width 250 height 35
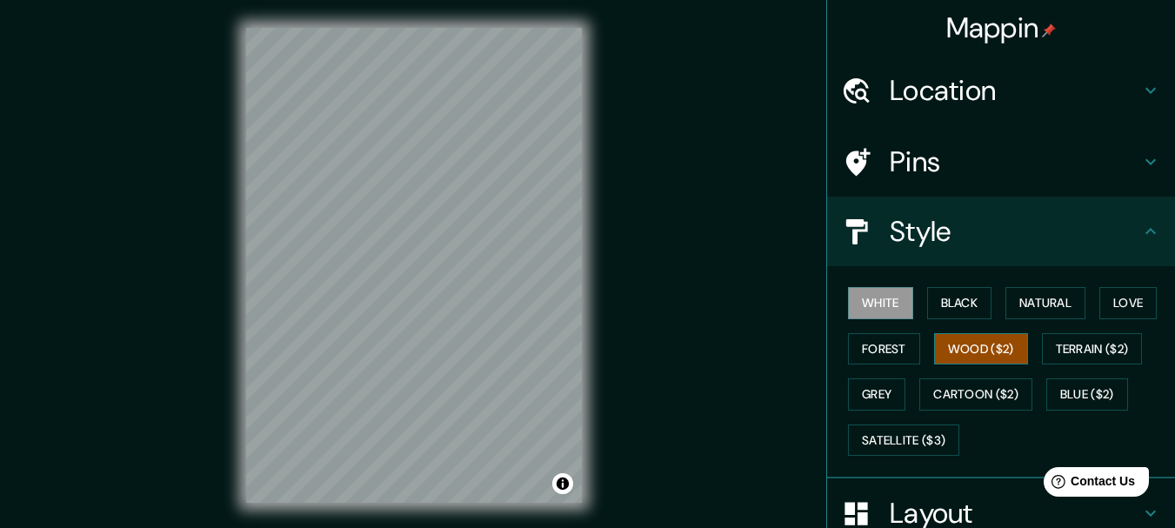
click at [970, 353] on button "Wood ($2)" at bounding box center [981, 349] width 94 height 32
click at [890, 341] on button "Forest" at bounding box center [884, 349] width 72 height 32
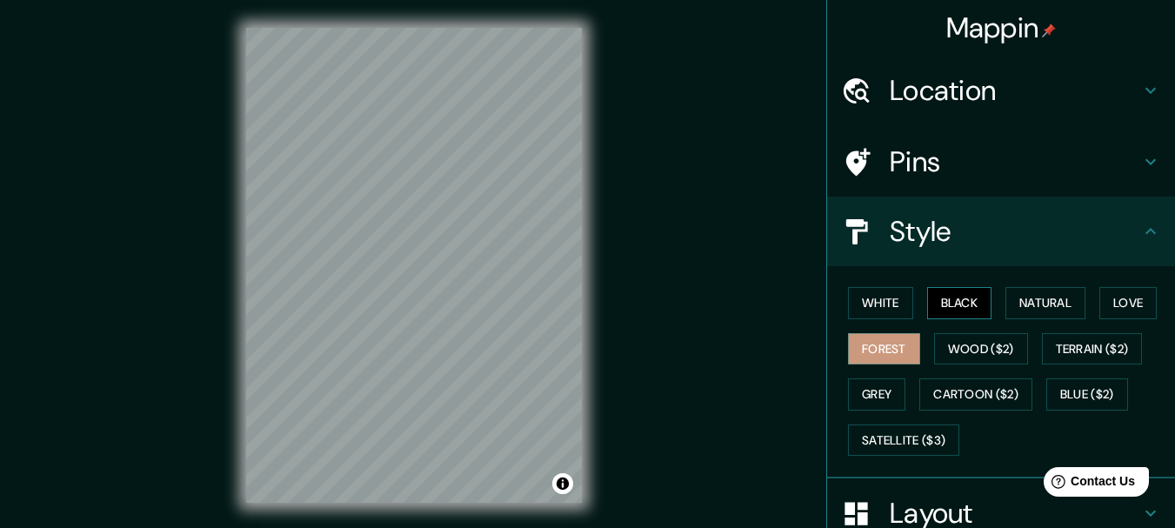
click at [951, 316] on button "Black" at bounding box center [959, 303] width 65 height 32
click at [1005, 309] on button "Natural" at bounding box center [1045, 303] width 80 height 32
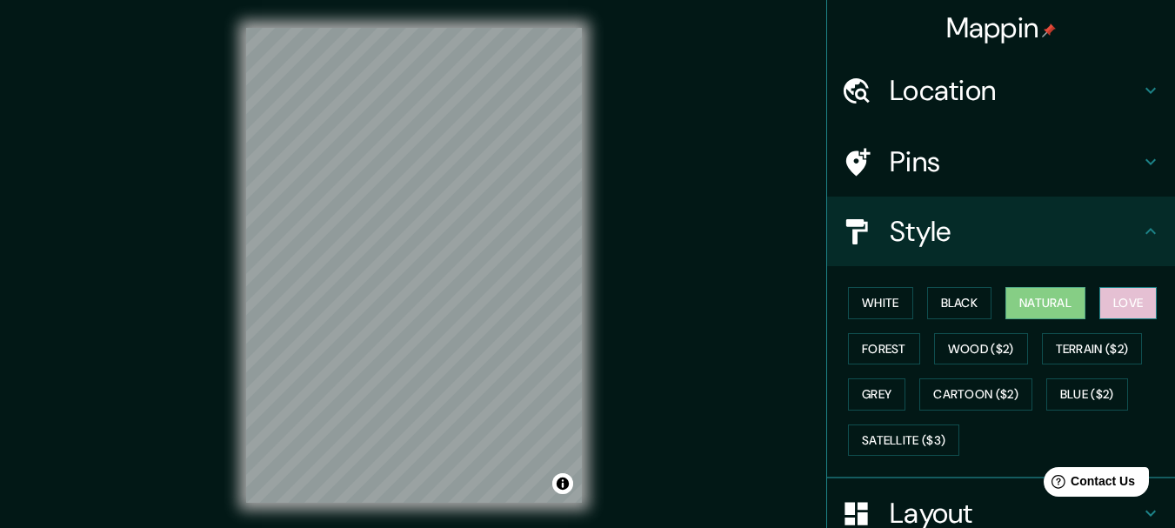
click at [1105, 297] on button "Love" at bounding box center [1127, 303] width 57 height 32
click at [1063, 294] on button "Natural" at bounding box center [1045, 303] width 80 height 32
click at [1038, 204] on div "Style" at bounding box center [1001, 232] width 348 height 70
click at [874, 295] on button "White" at bounding box center [880, 303] width 65 height 32
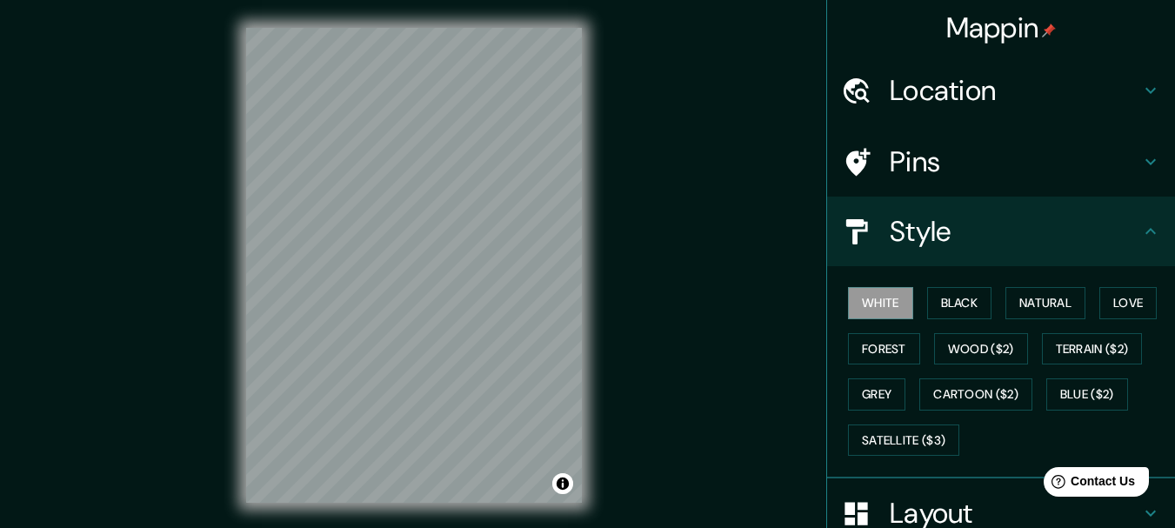
click at [924, 237] on h4 "Style" at bounding box center [1015, 231] width 250 height 35
click at [950, 497] on h4 "Layout" at bounding box center [1015, 513] width 250 height 35
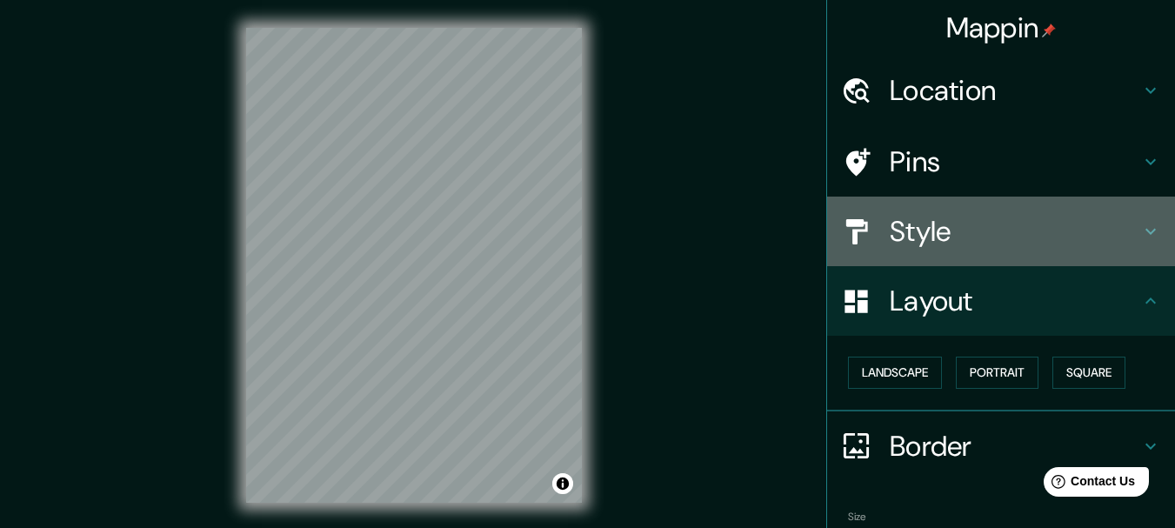
click at [1037, 238] on h4 "Style" at bounding box center [1015, 231] width 250 height 35
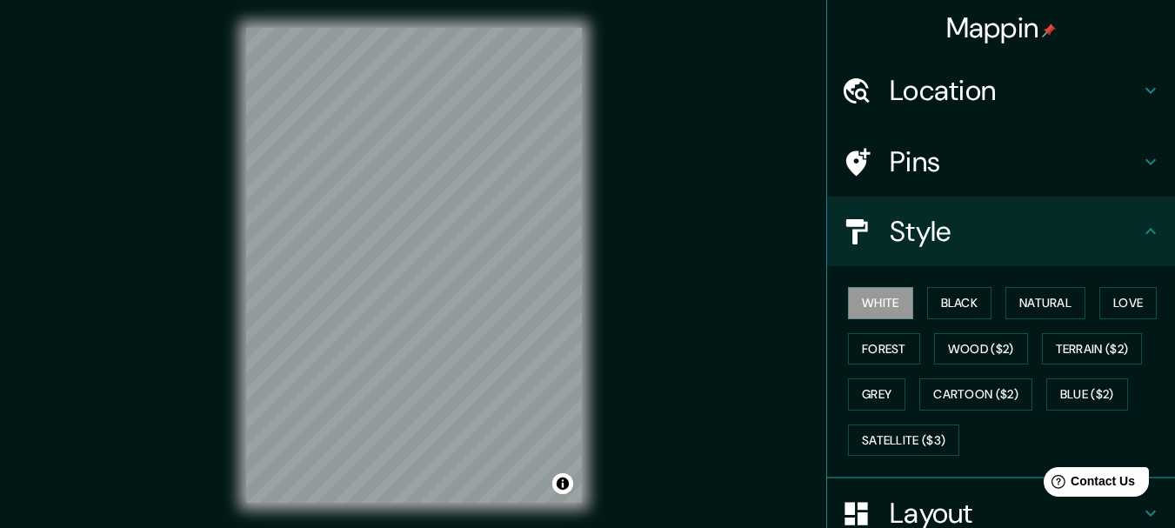
click at [1037, 238] on h4 "Style" at bounding box center [1015, 231] width 250 height 35
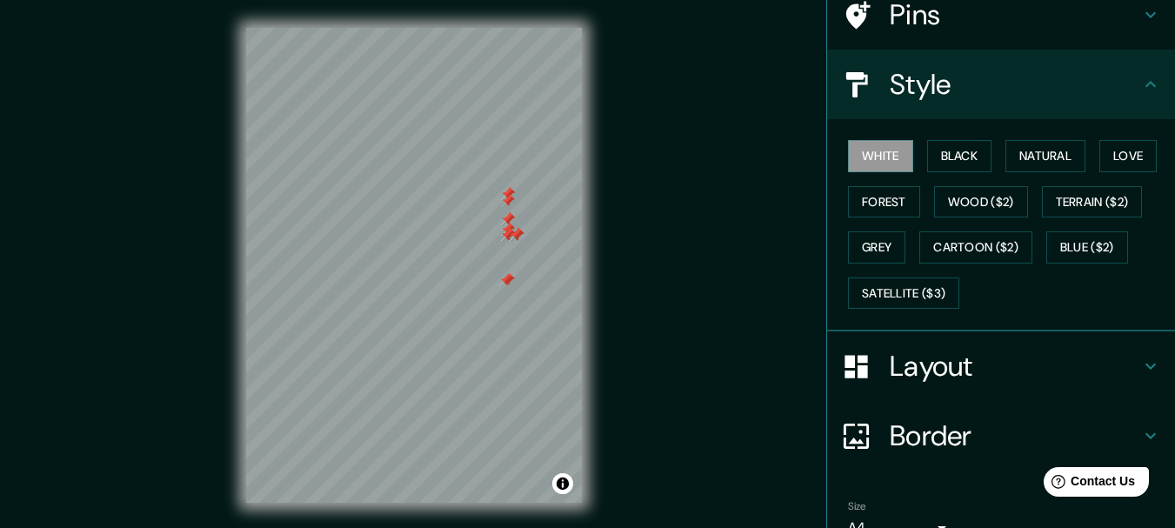
scroll to position [235, 0]
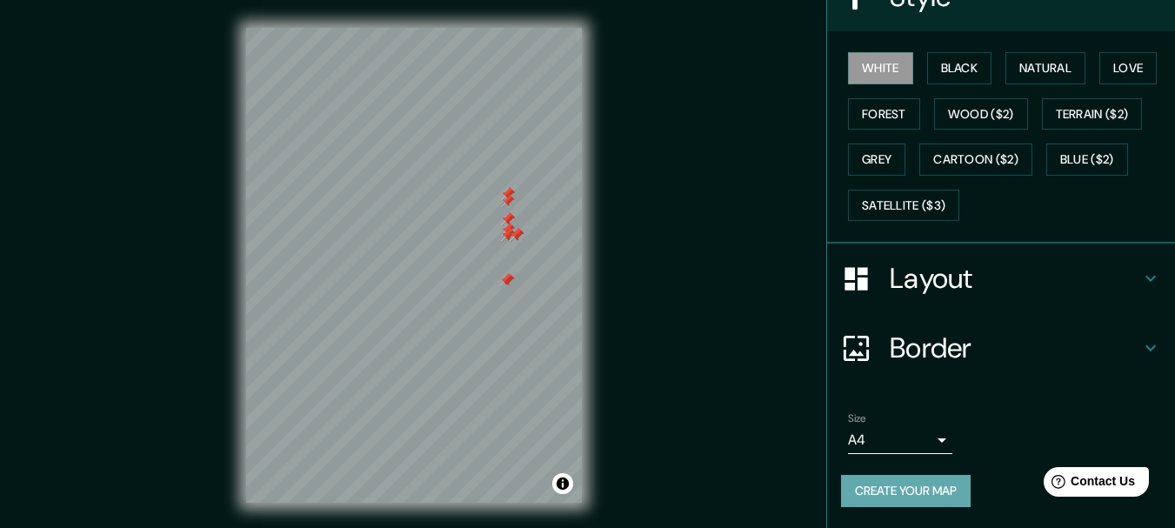
click at [895, 478] on button "Create your map" at bounding box center [906, 491] width 130 height 32
